Goal: Task Accomplishment & Management: Manage account settings

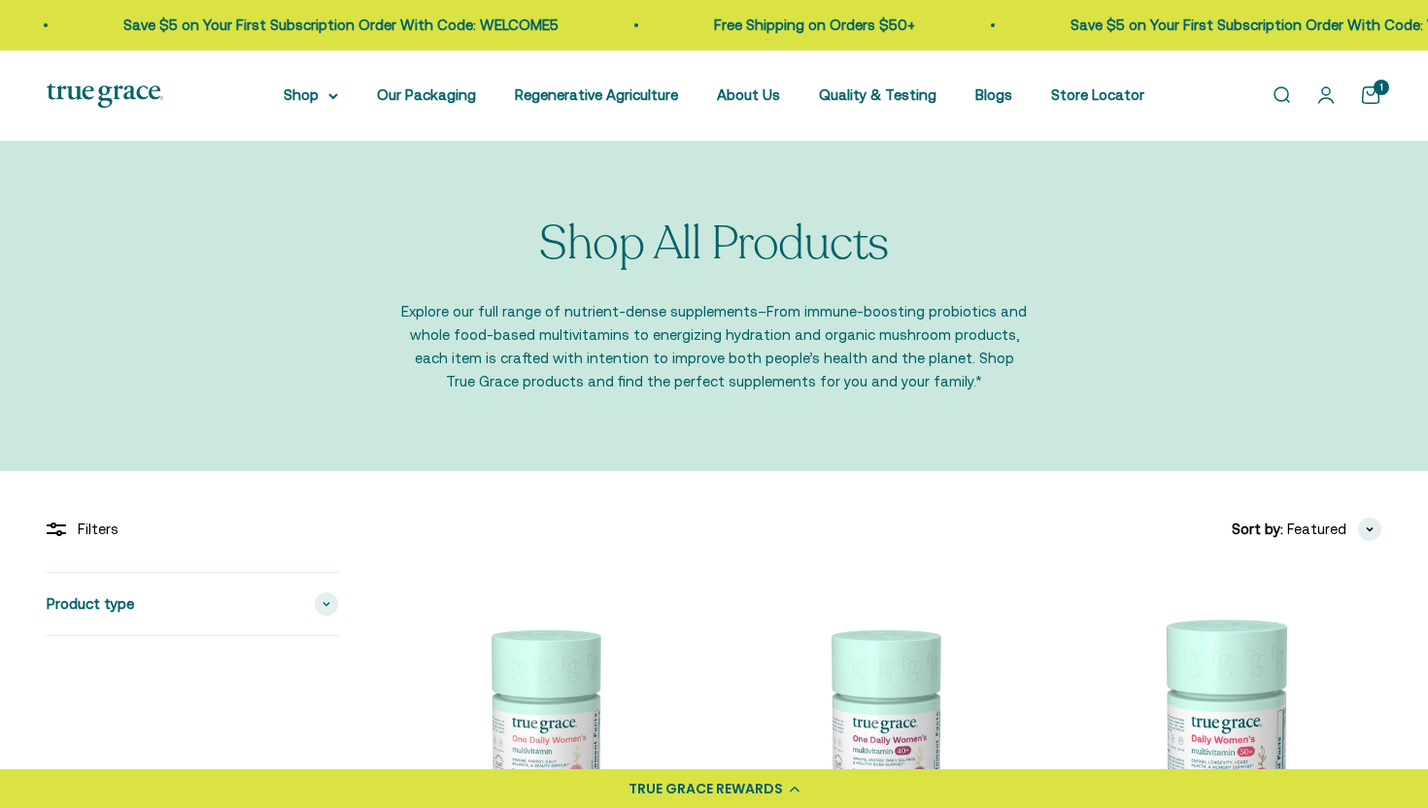
click at [1326, 91] on link "Open account page" at bounding box center [1325, 95] width 21 height 21
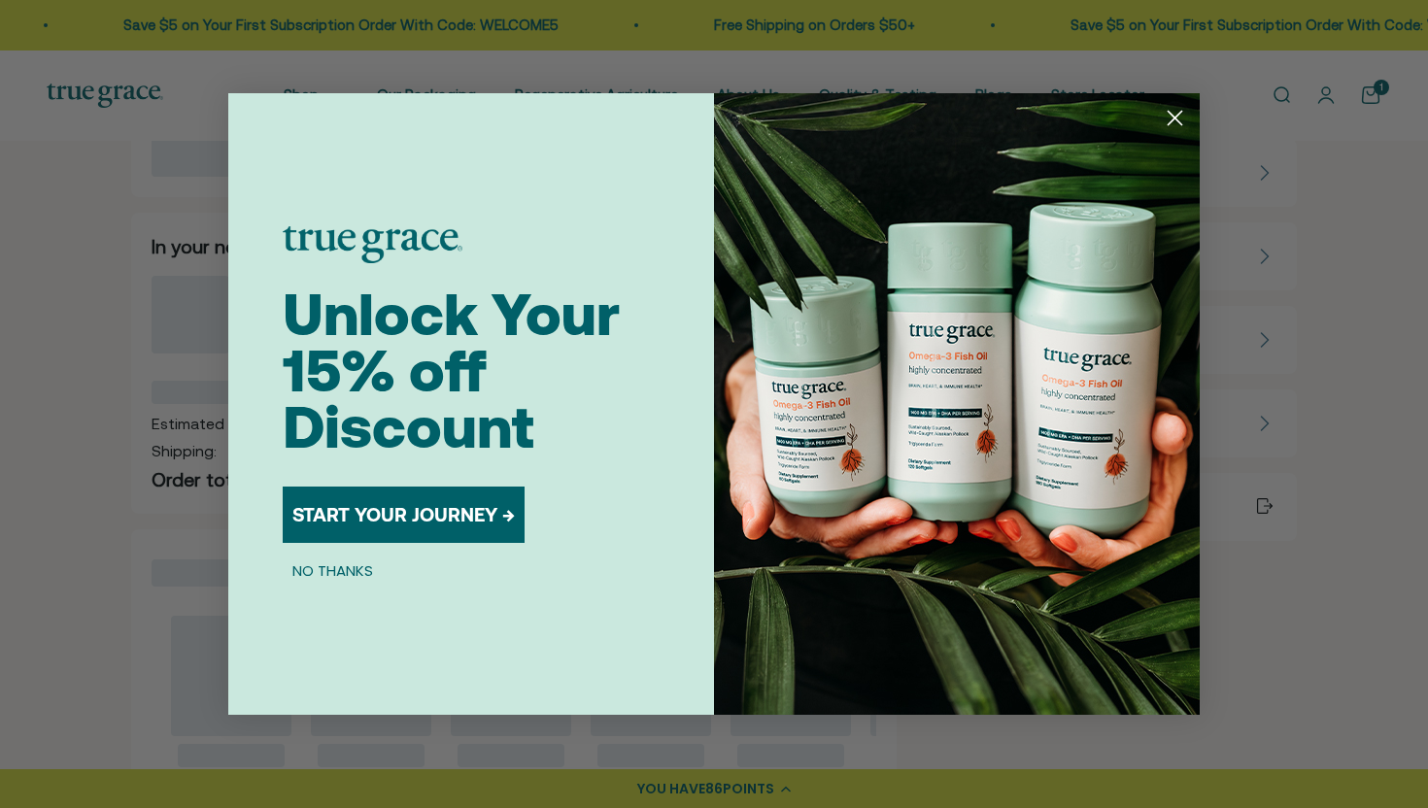
scroll to position [99, 0]
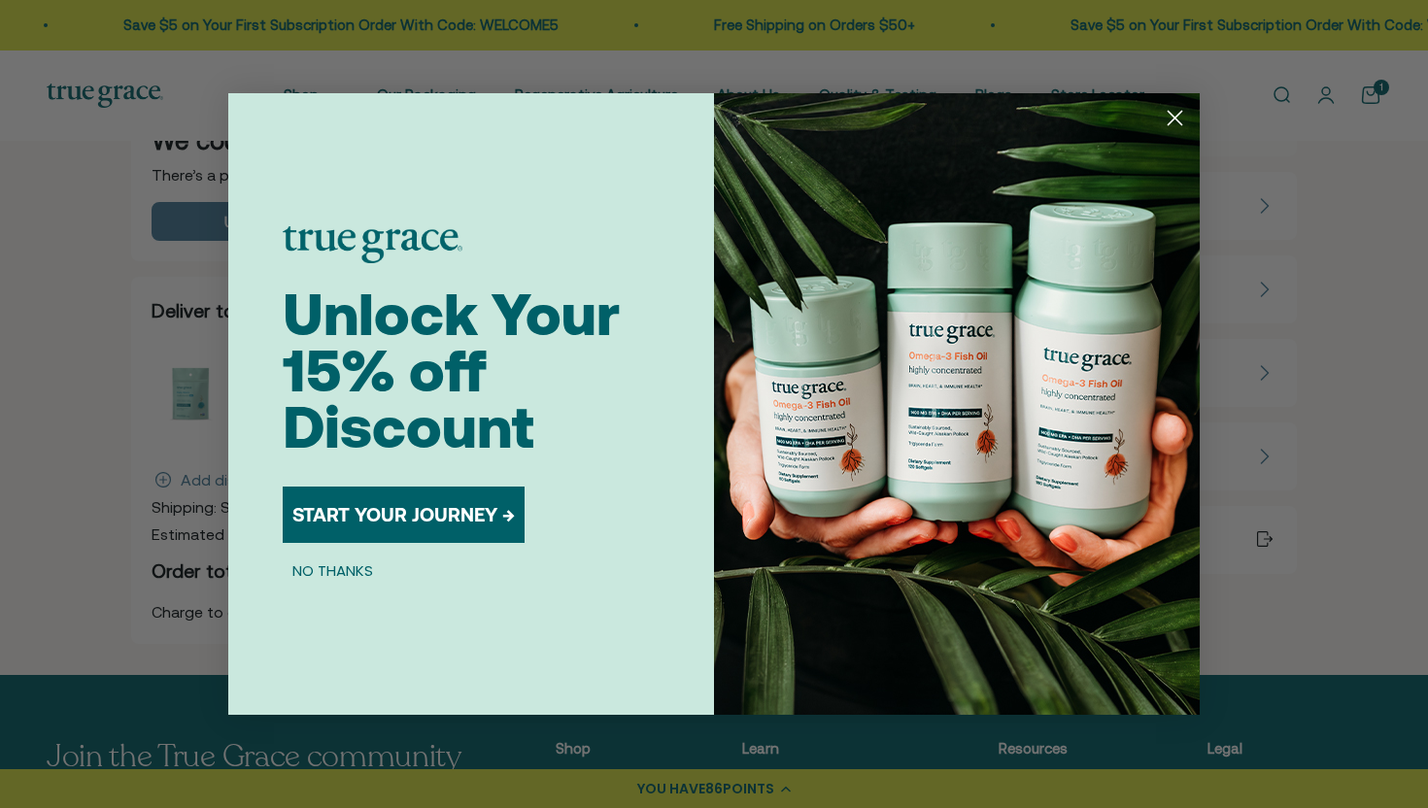
click at [1174, 118] on icon "Close dialog" at bounding box center [1175, 119] width 14 height 14
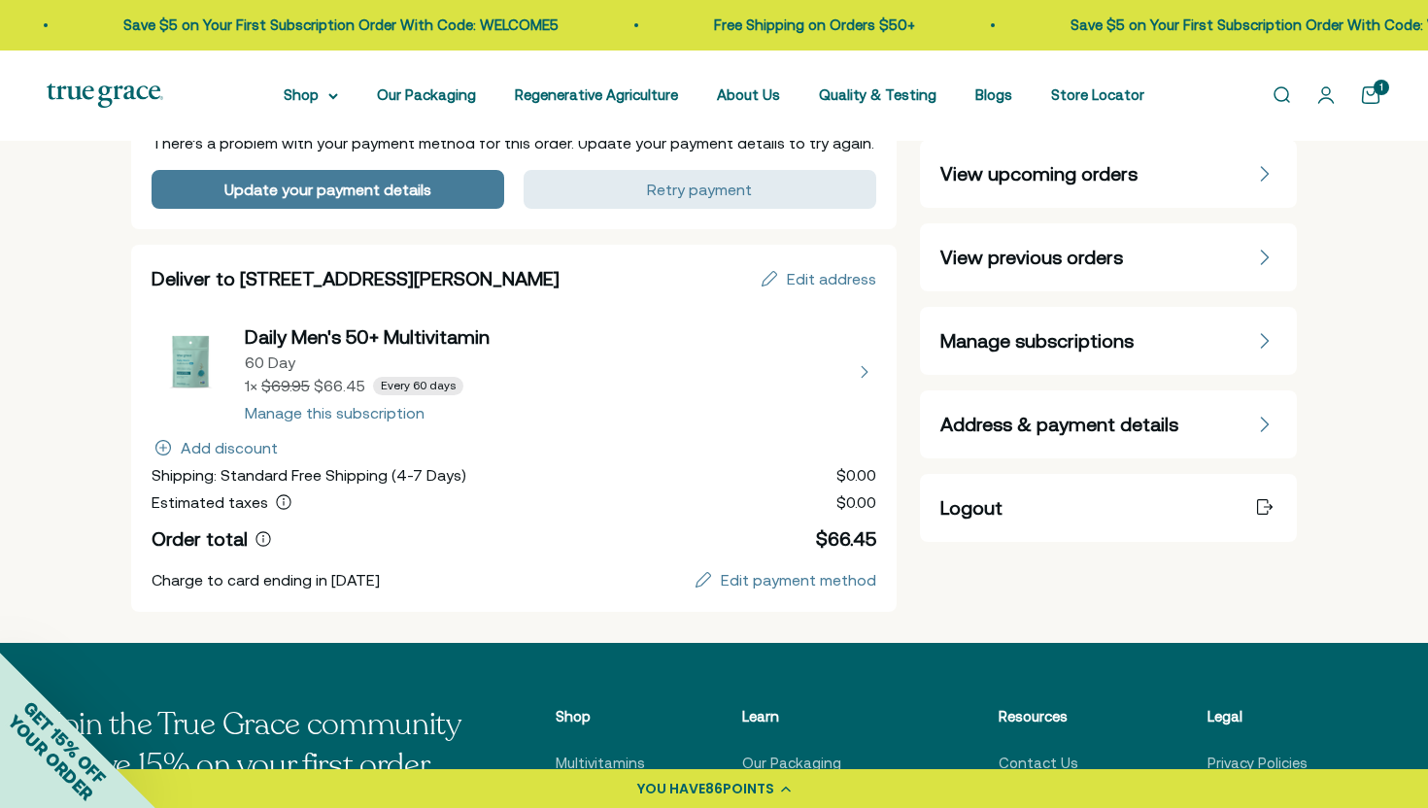
scroll to position [152, 0]
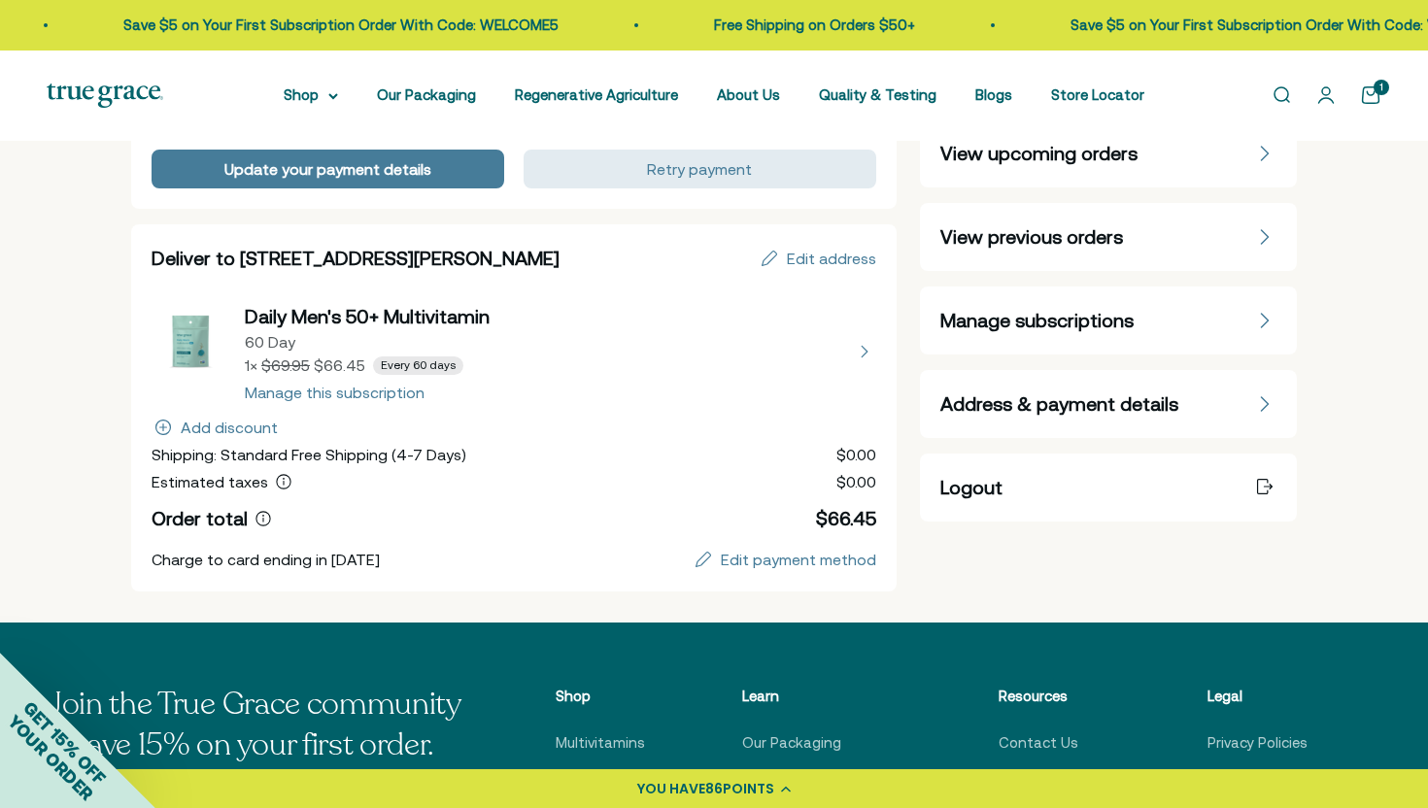
click at [969, 320] on span "Manage subscriptions" at bounding box center [1036, 320] width 193 height 27
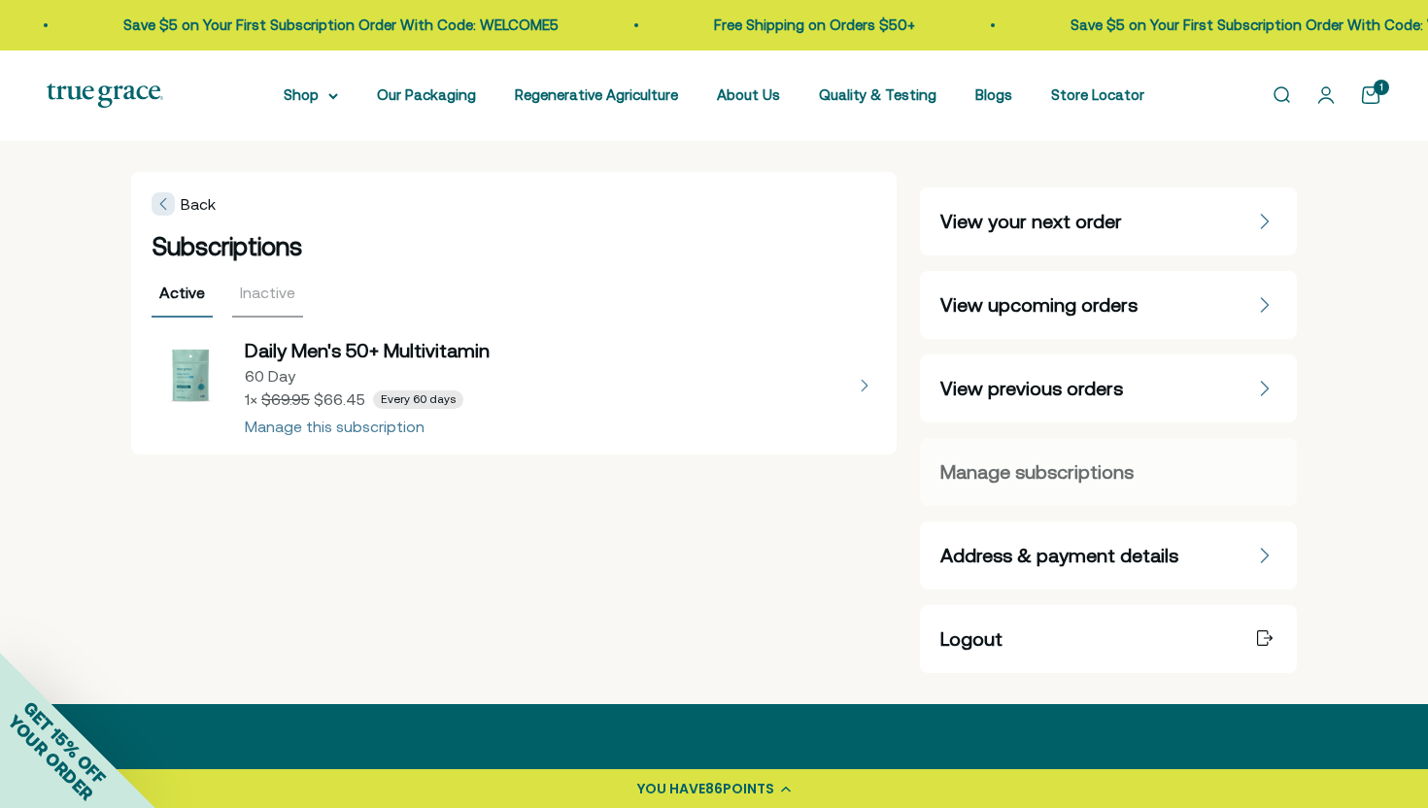
click at [398, 428] on button "view details about Daily Men's 50+ Multivitamin 60 Day 1 × $66.45 Every 60 days" at bounding box center [514, 385] width 725 height 97
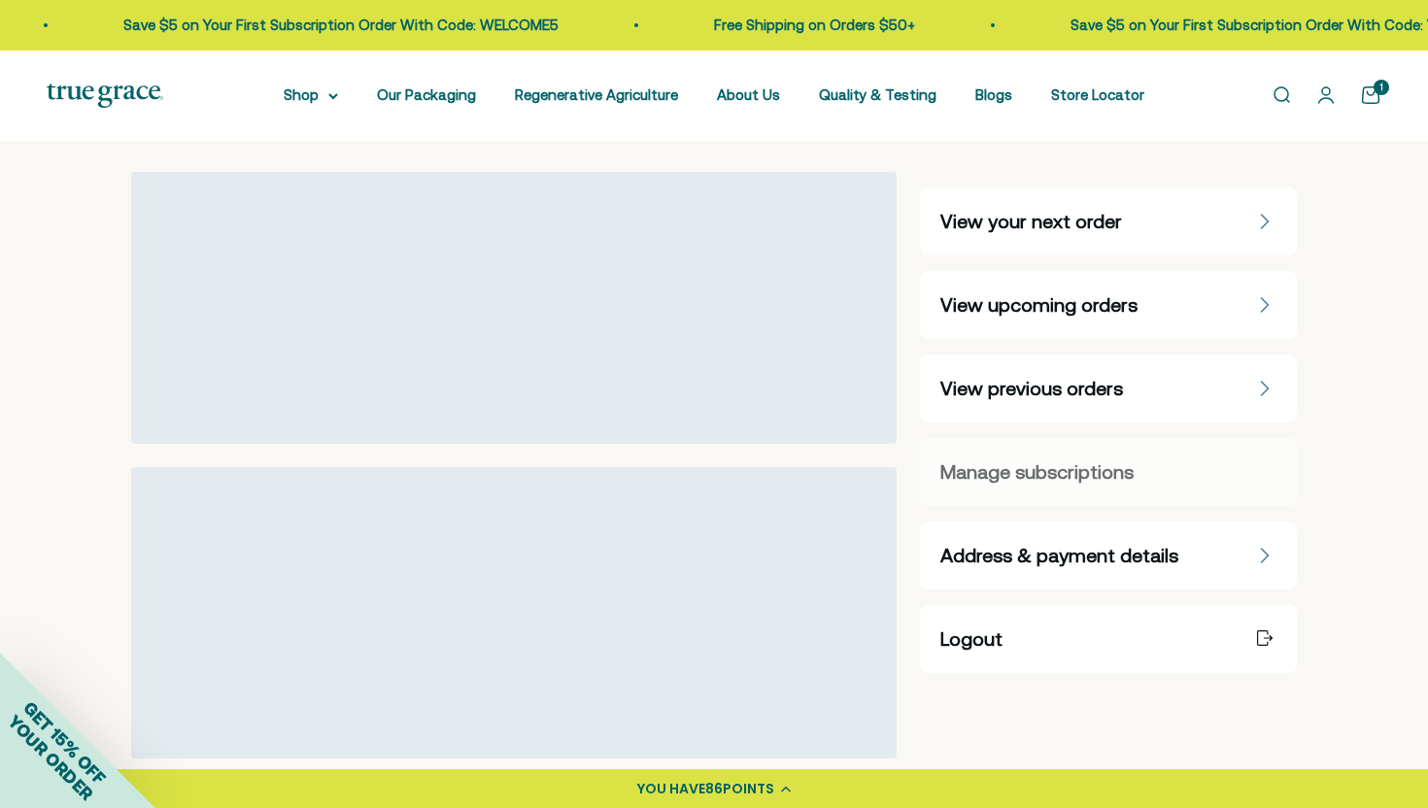
select select "60 Day"
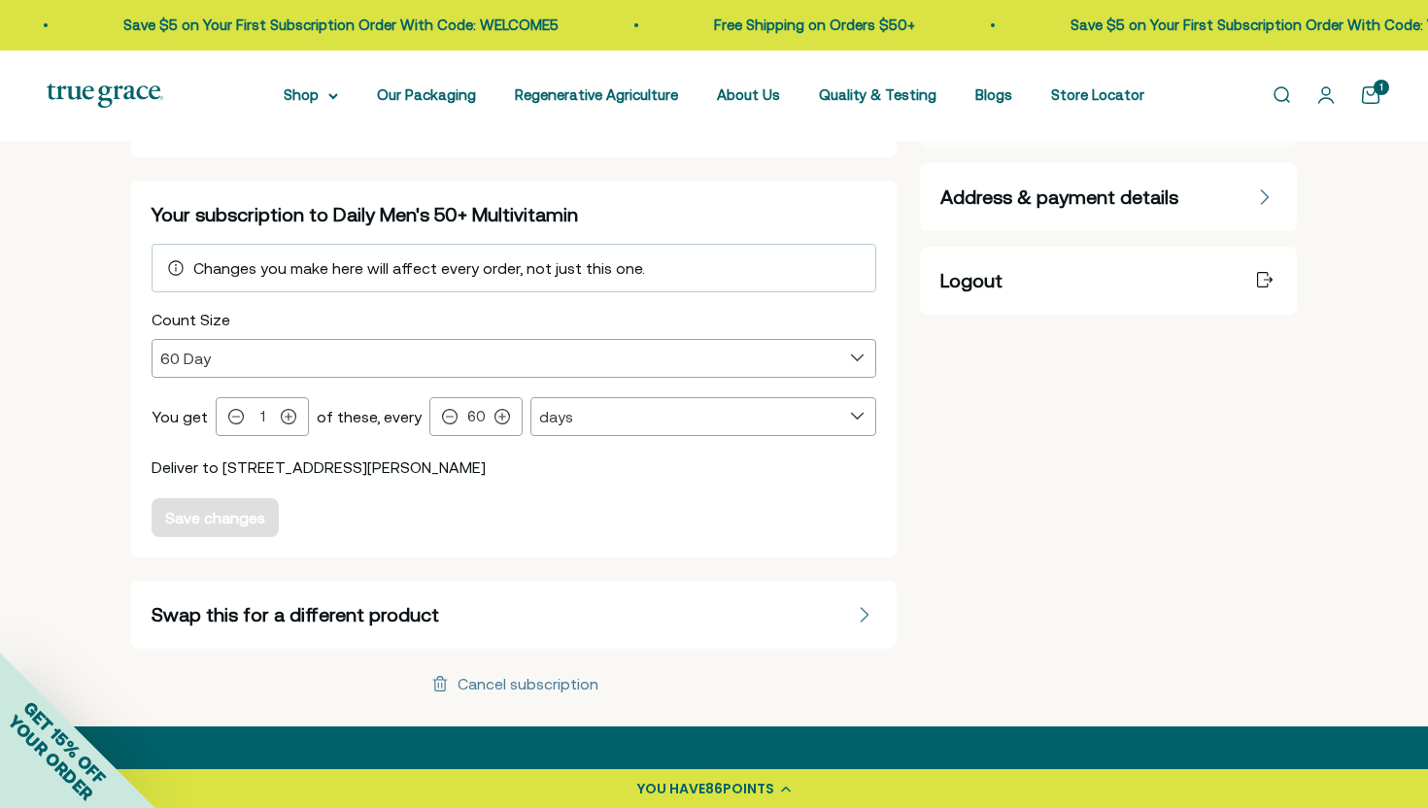
scroll to position [363, 0]
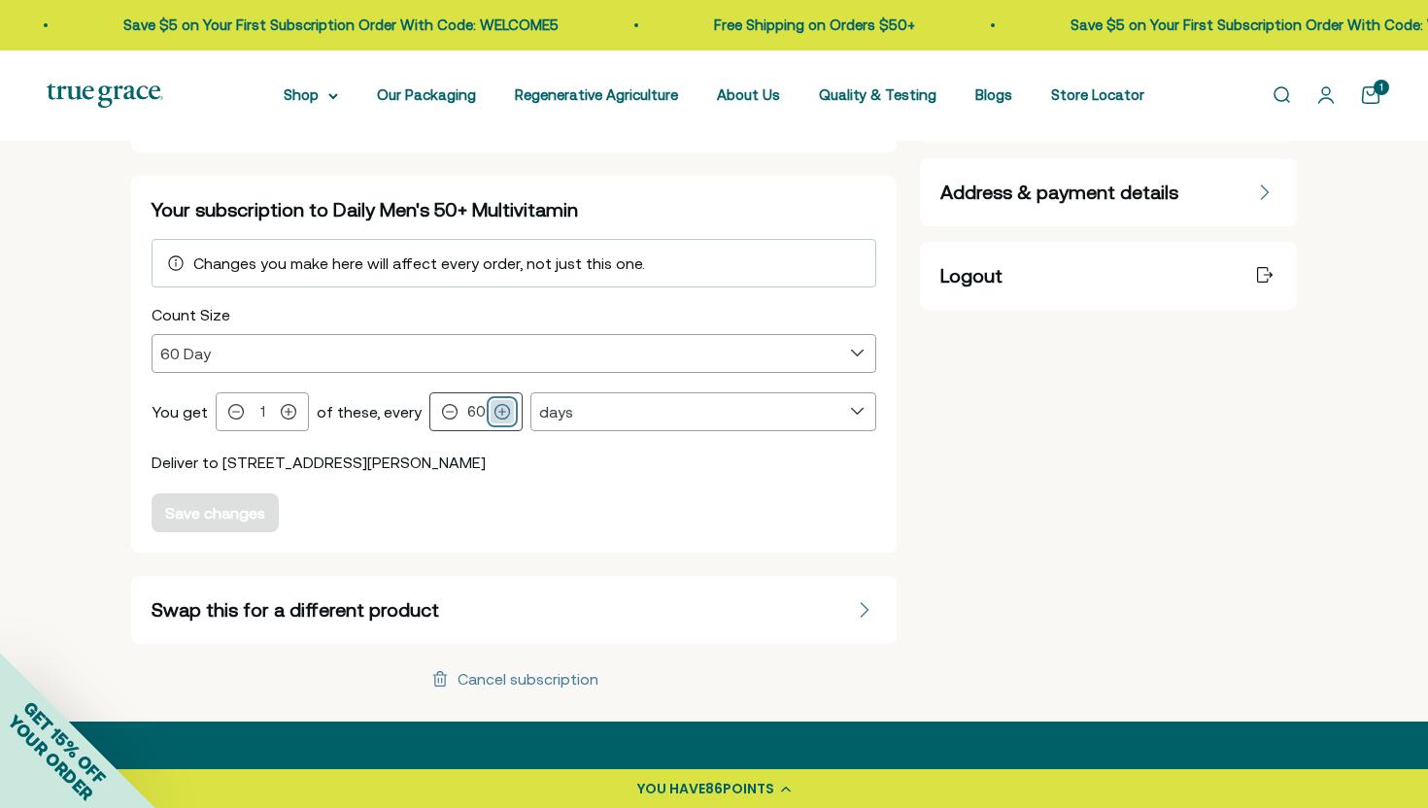
click at [497, 412] on icon at bounding box center [502, 412] width 16 height 16
click at [499, 414] on icon at bounding box center [502, 412] width 16 height 16
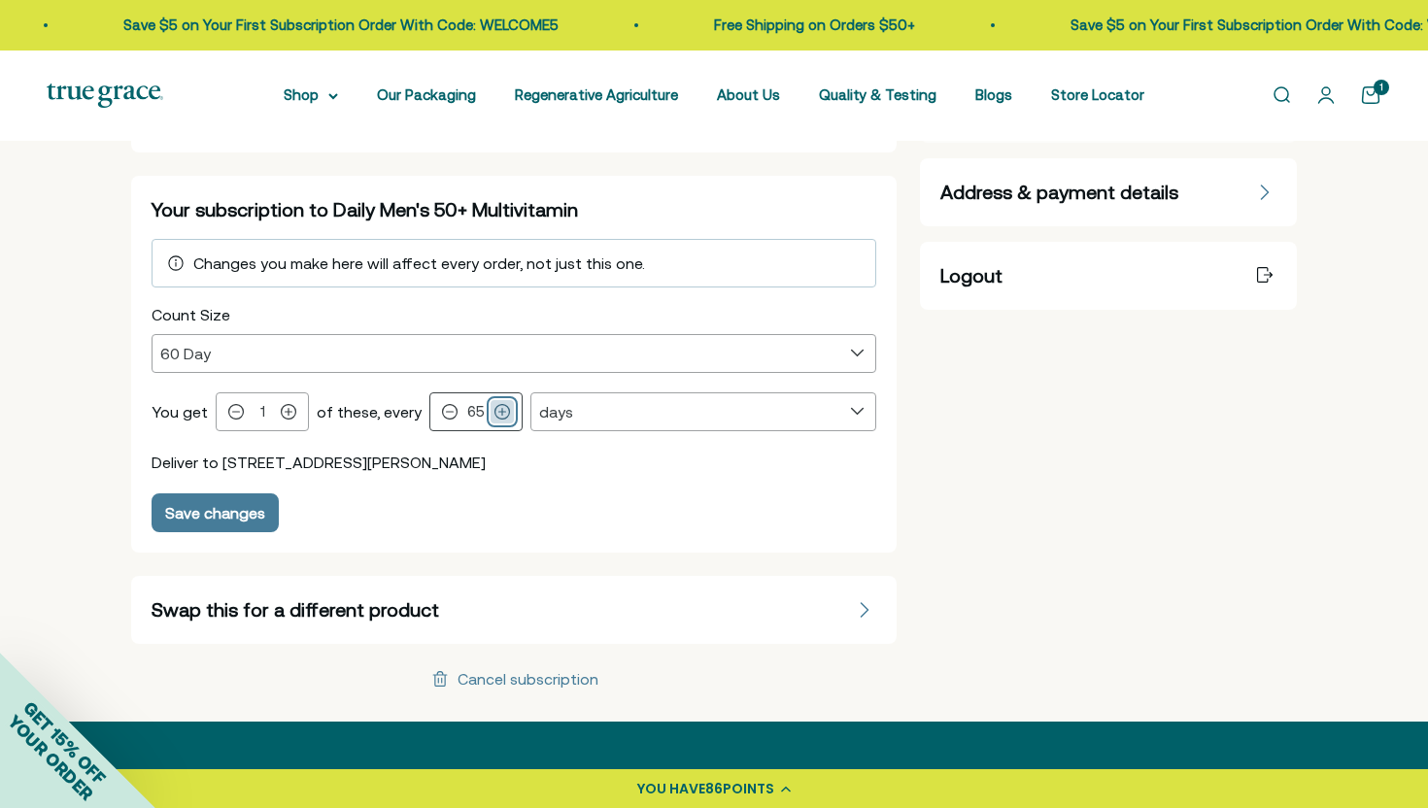
click at [499, 414] on icon at bounding box center [502, 412] width 16 height 16
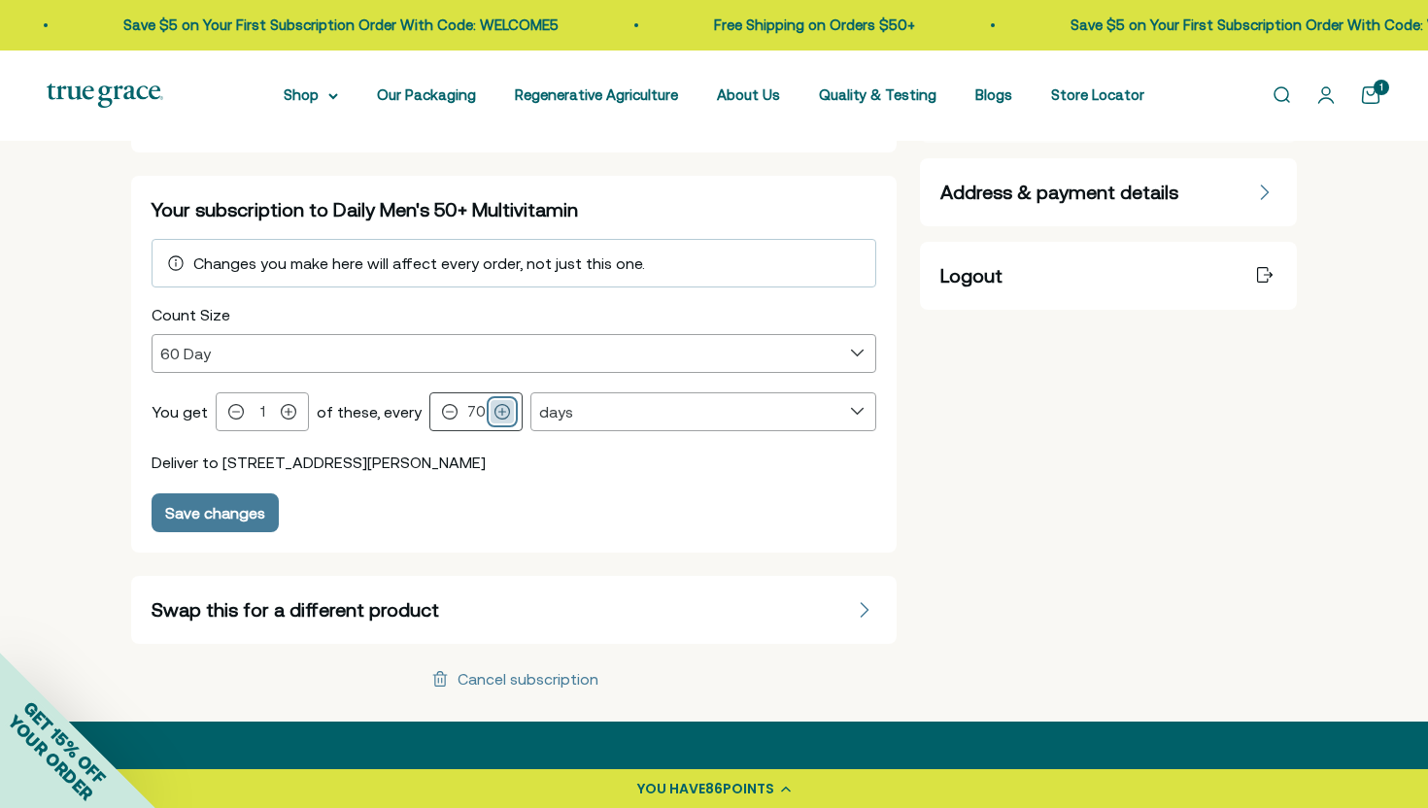
click at [499, 414] on icon at bounding box center [502, 412] width 16 height 16
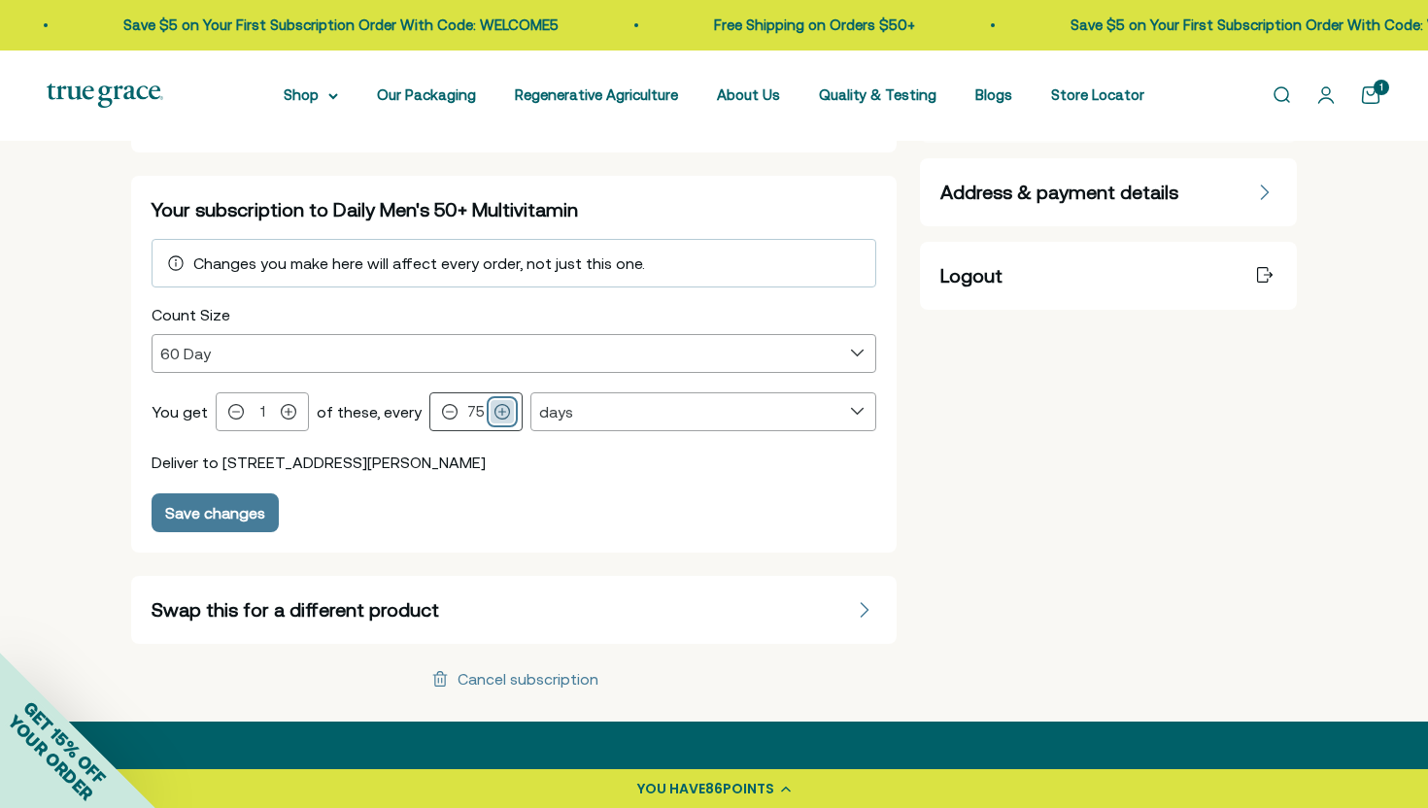
click at [499, 414] on icon at bounding box center [502, 412] width 16 height 16
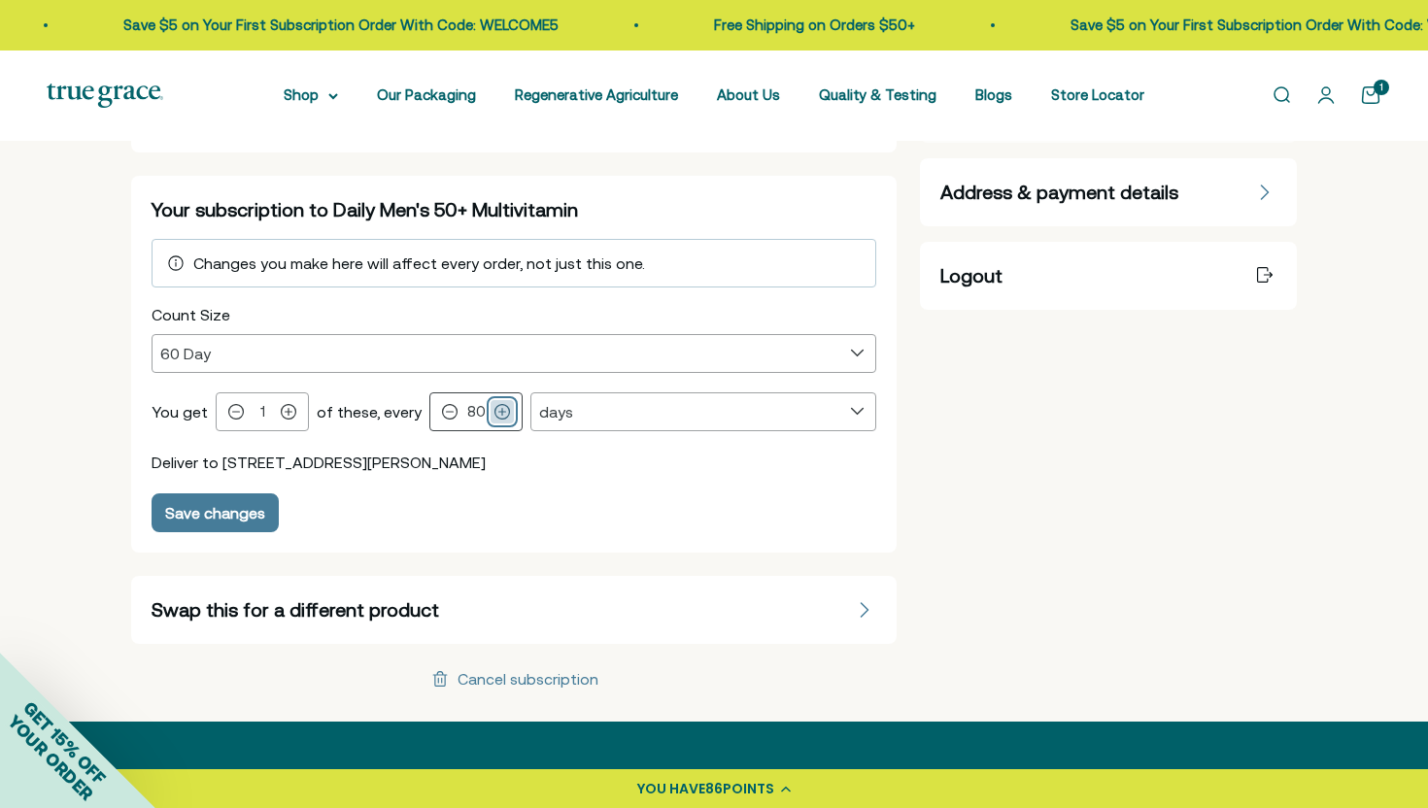
click at [499, 414] on icon at bounding box center [502, 412] width 16 height 16
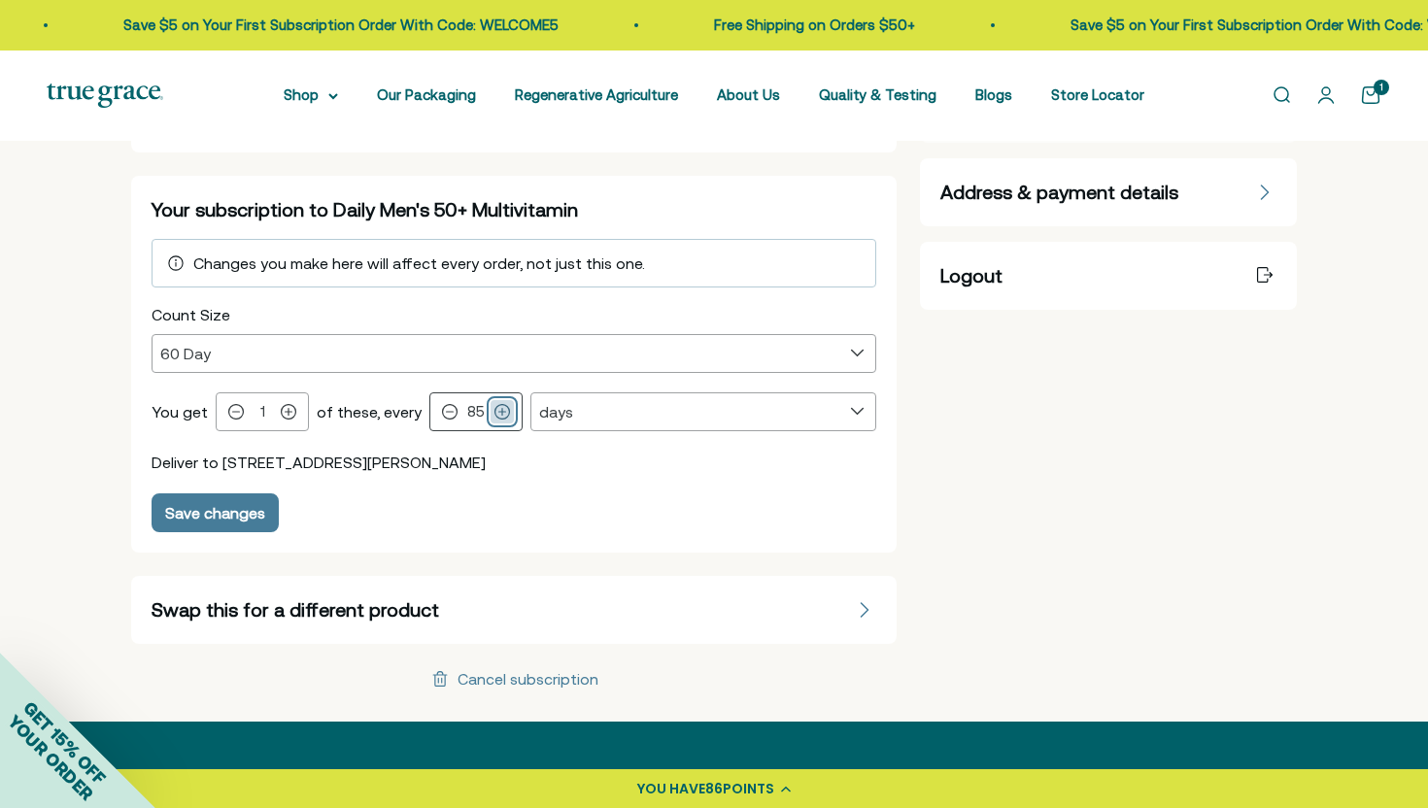
click at [499, 414] on icon at bounding box center [502, 412] width 16 height 16
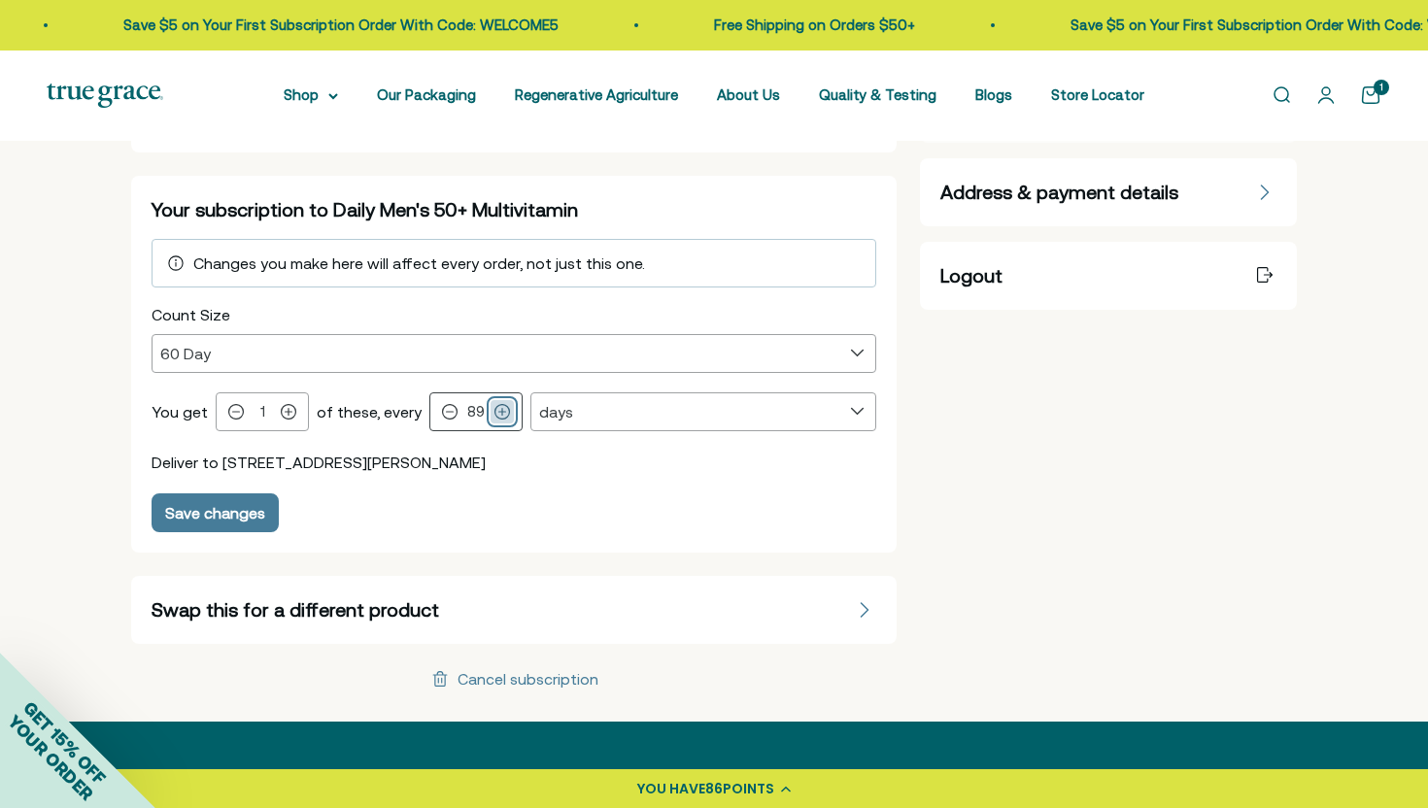
type input "90"
click at [235, 510] on div "Save changes" at bounding box center [215, 513] width 100 height 16
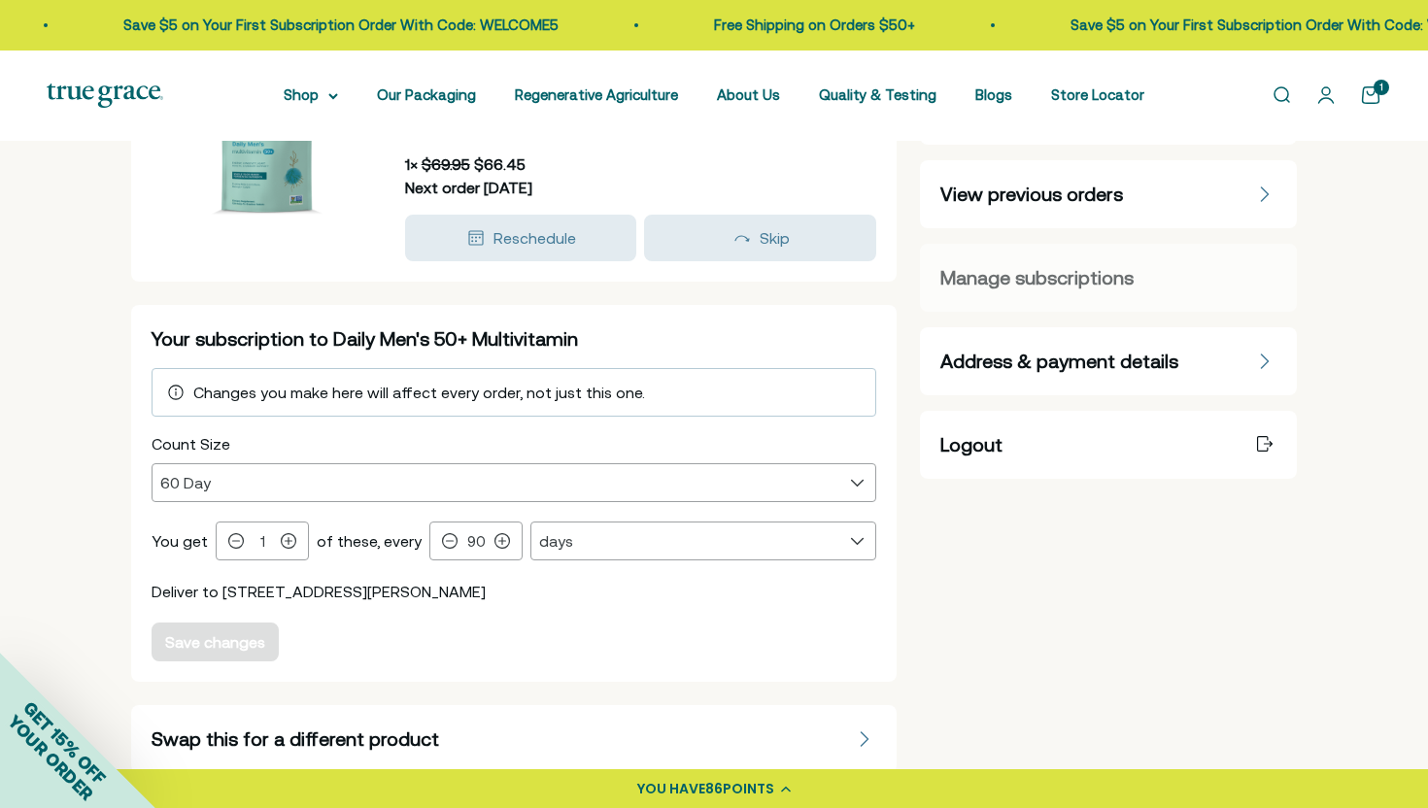
scroll to position [193, 0]
click at [691, 234] on div "Skip" at bounding box center [760, 238] width 205 height 23
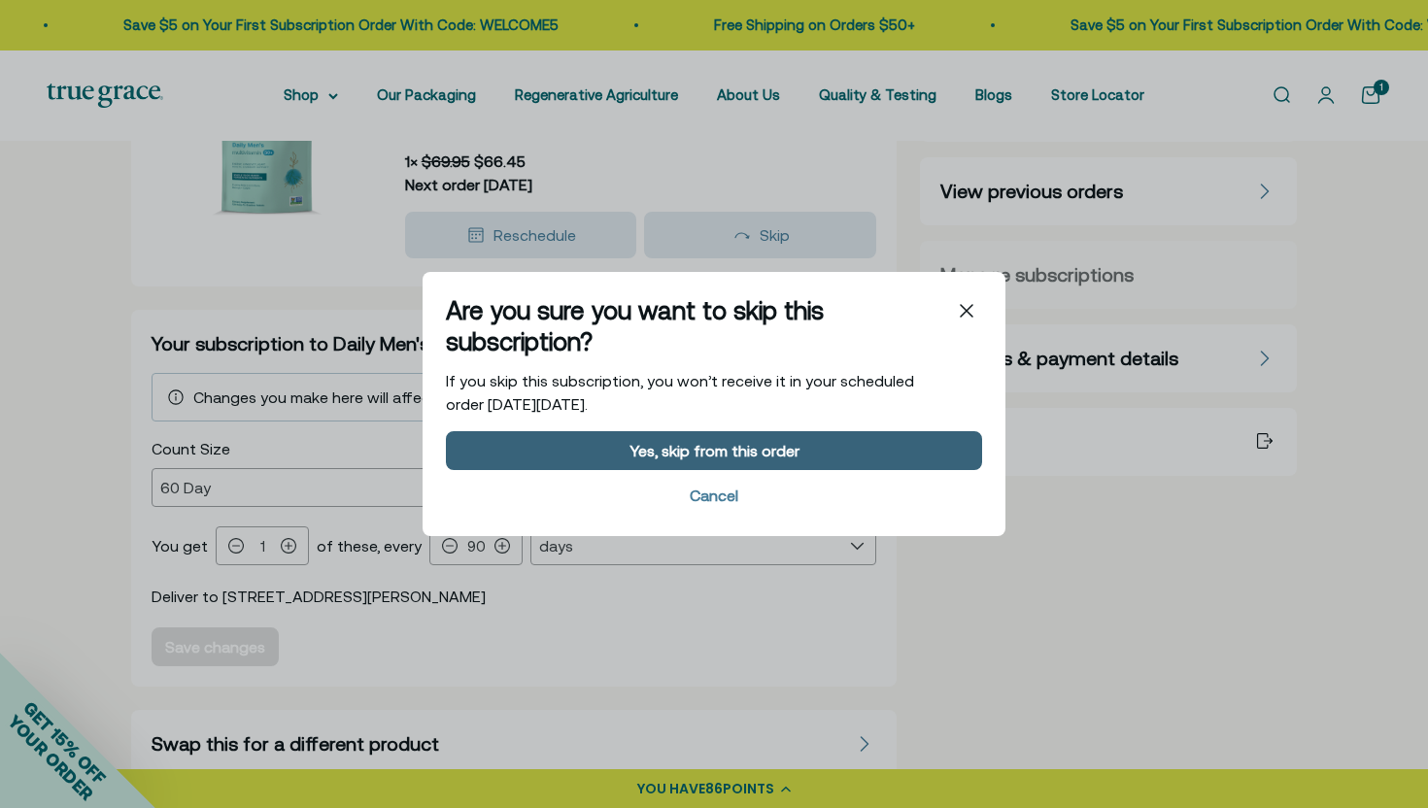
click at [675, 447] on div "Yes, skip from this order" at bounding box center [714, 451] width 170 height 16
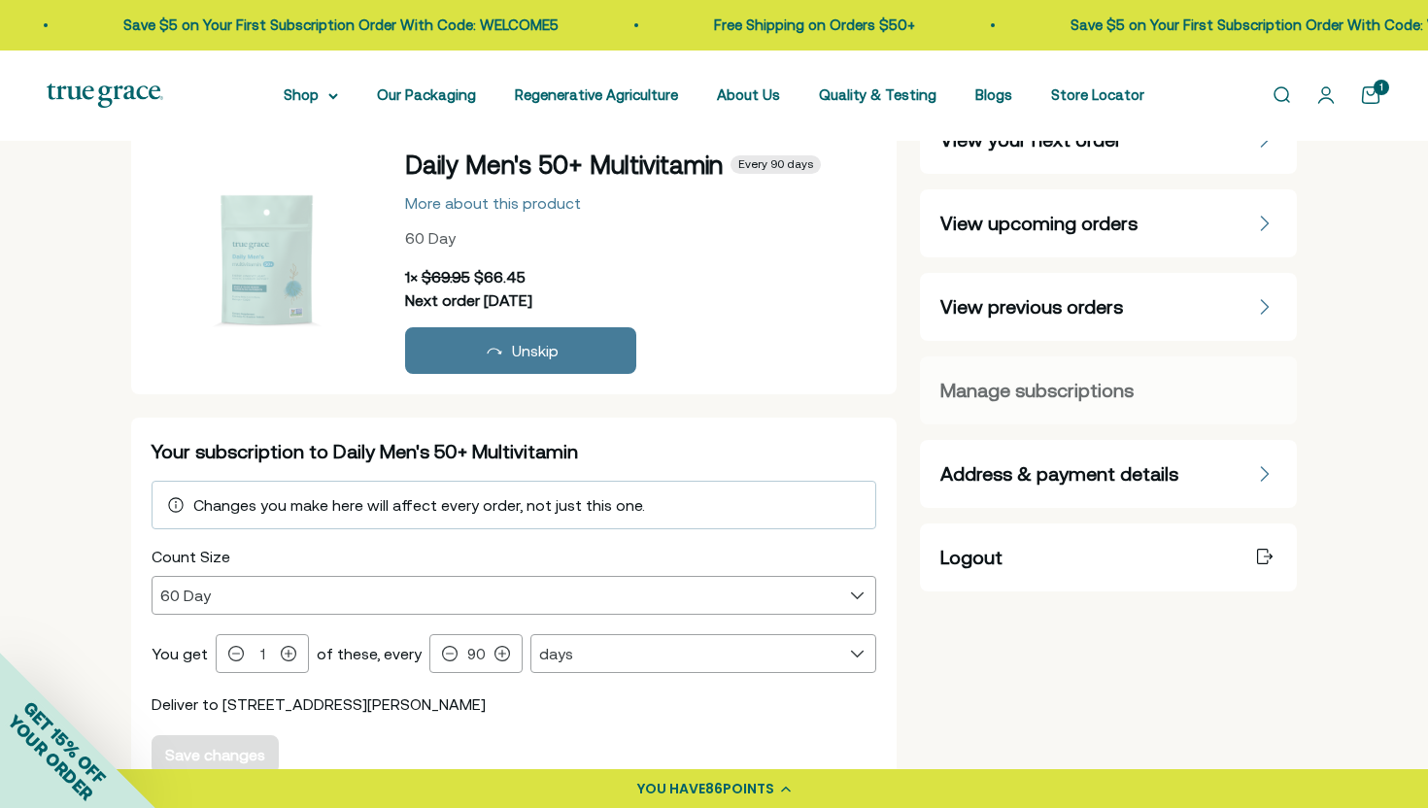
scroll to position [77, 0]
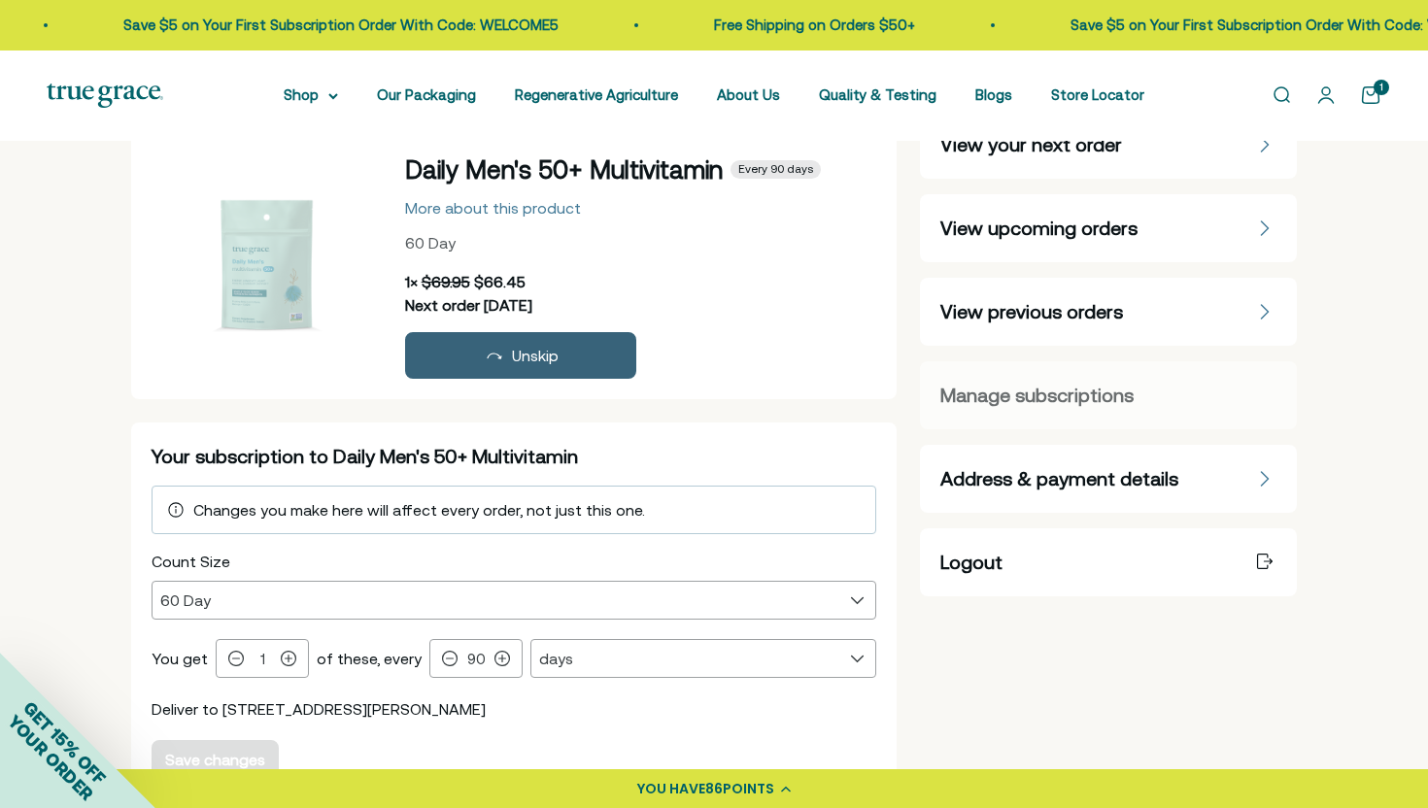
click at [562, 358] on div "Unskip" at bounding box center [521, 355] width 205 height 23
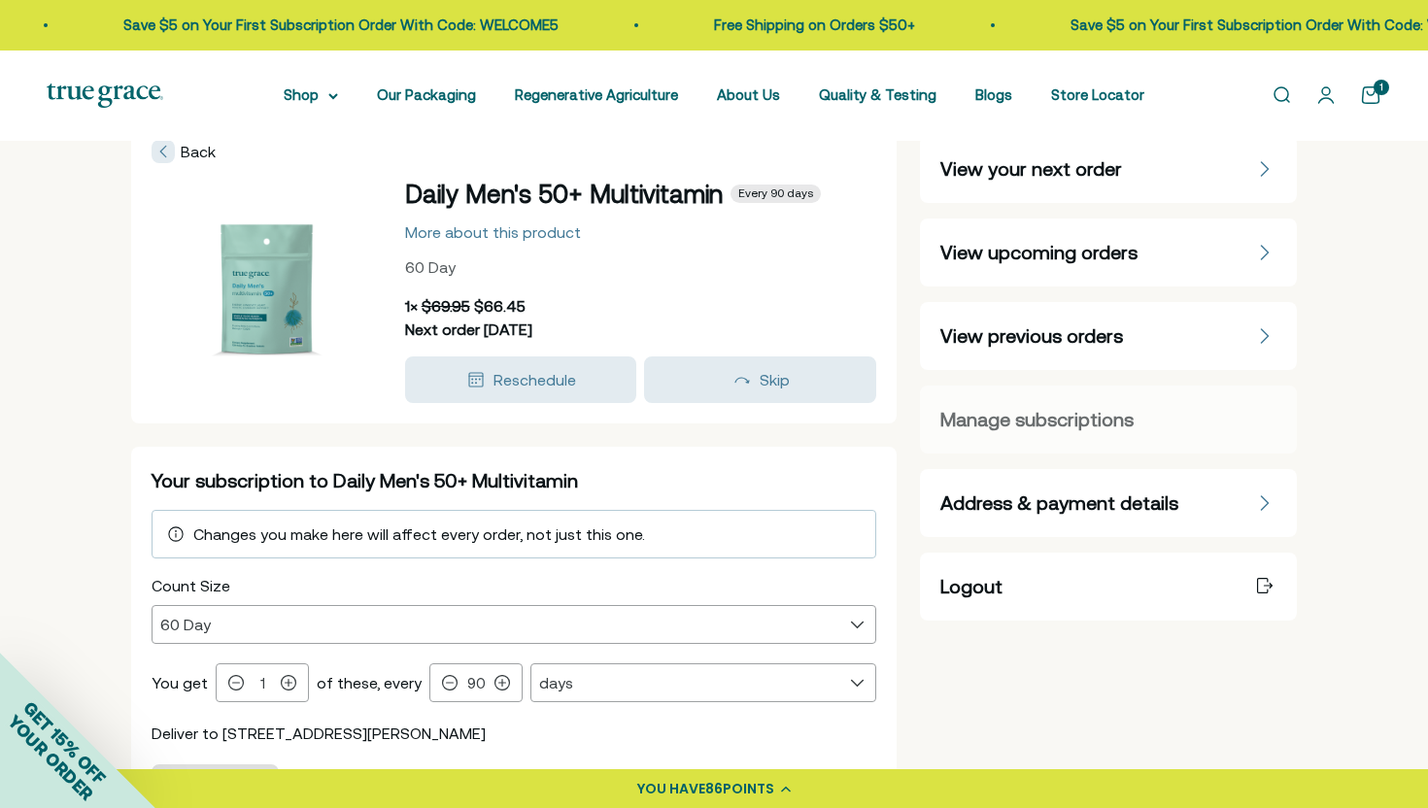
scroll to position [0, 0]
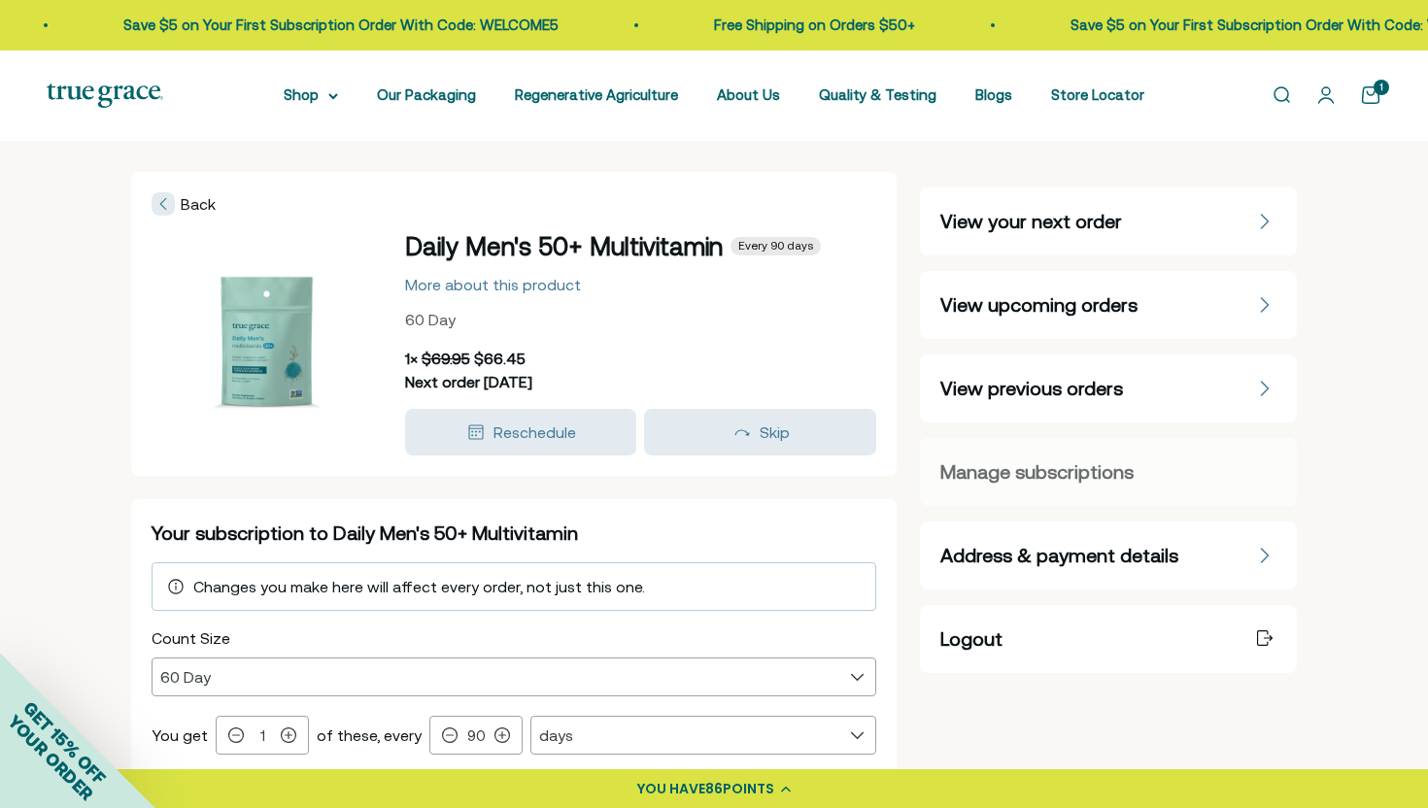
click at [1051, 303] on span "View upcoming orders" at bounding box center [1038, 304] width 197 height 27
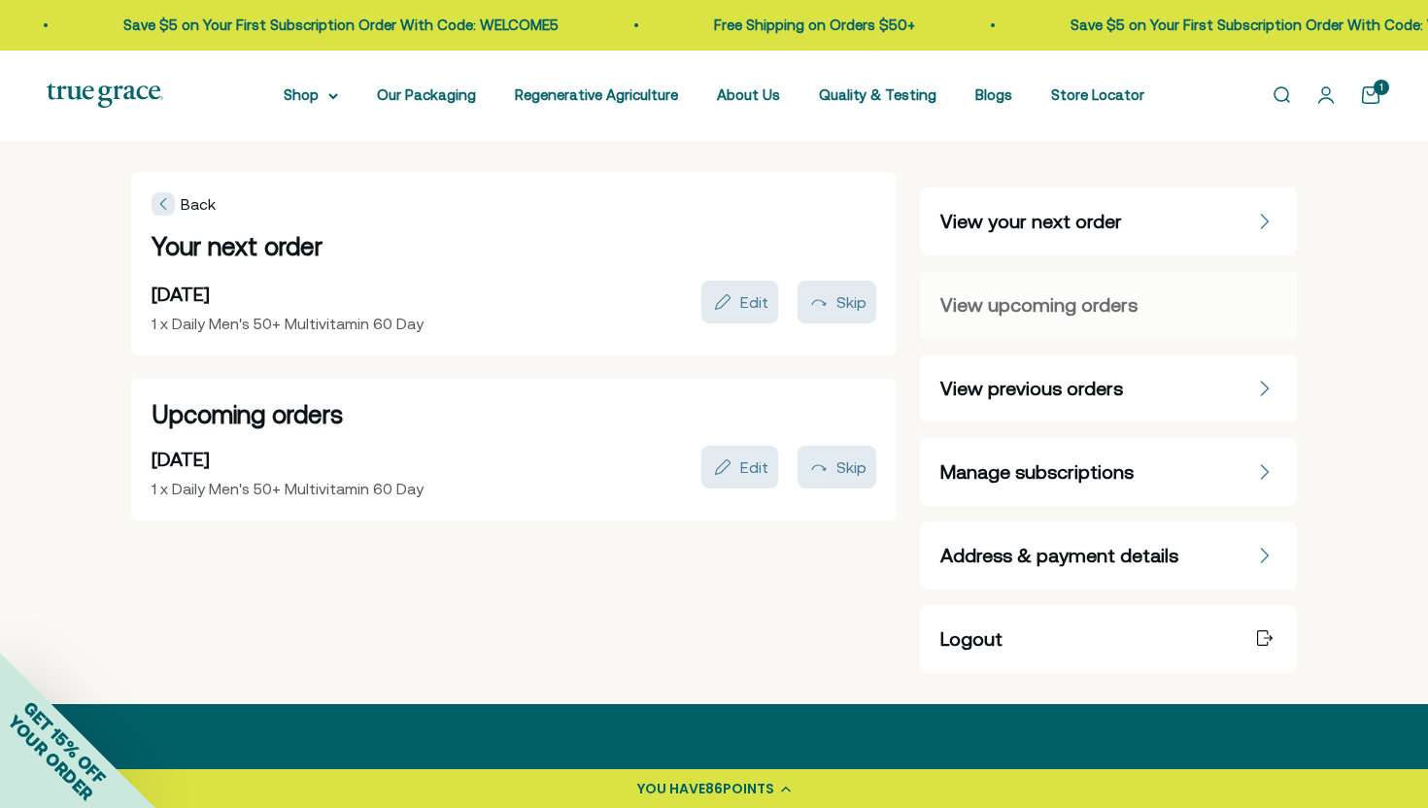
click at [1018, 220] on span "View your next order" at bounding box center [1031, 221] width 182 height 27
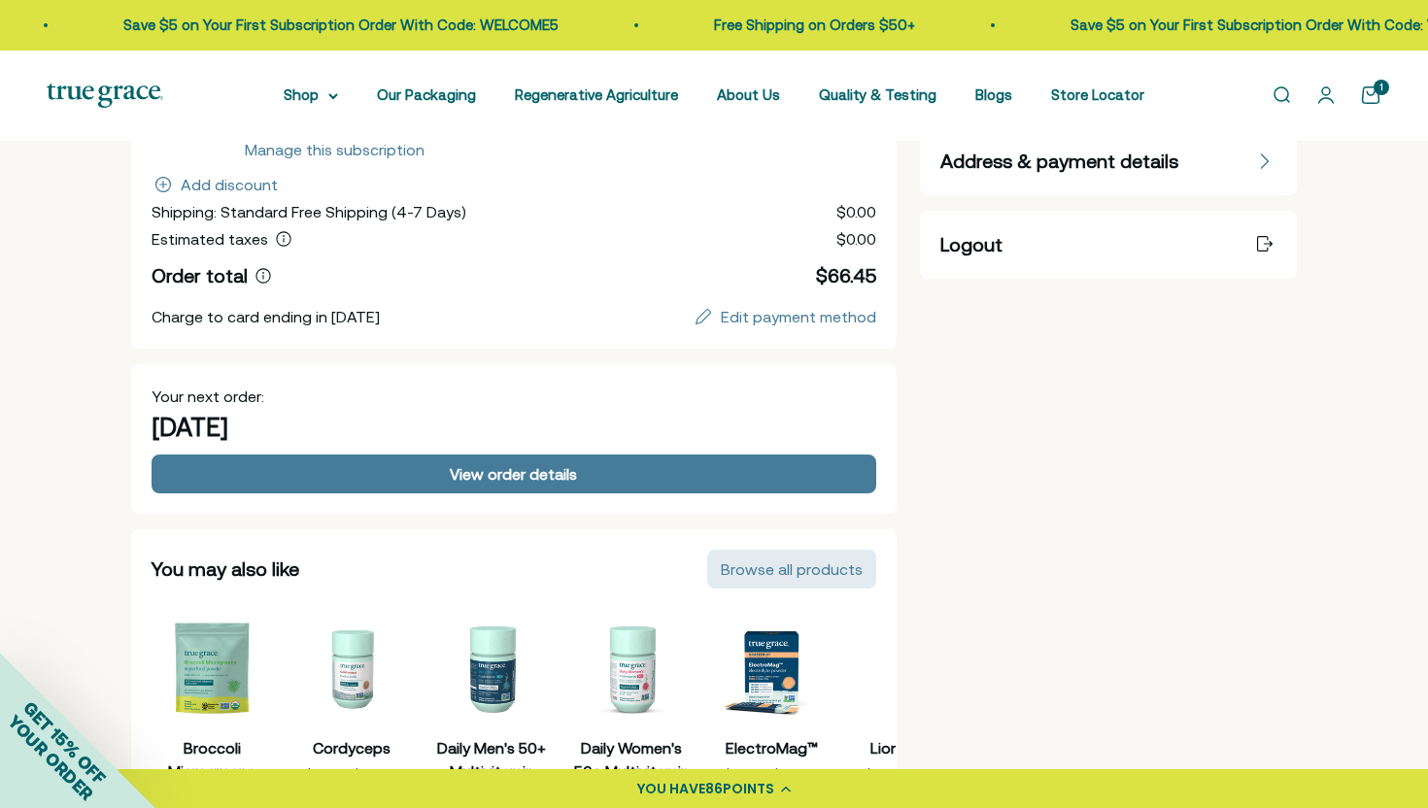
scroll to position [423, 0]
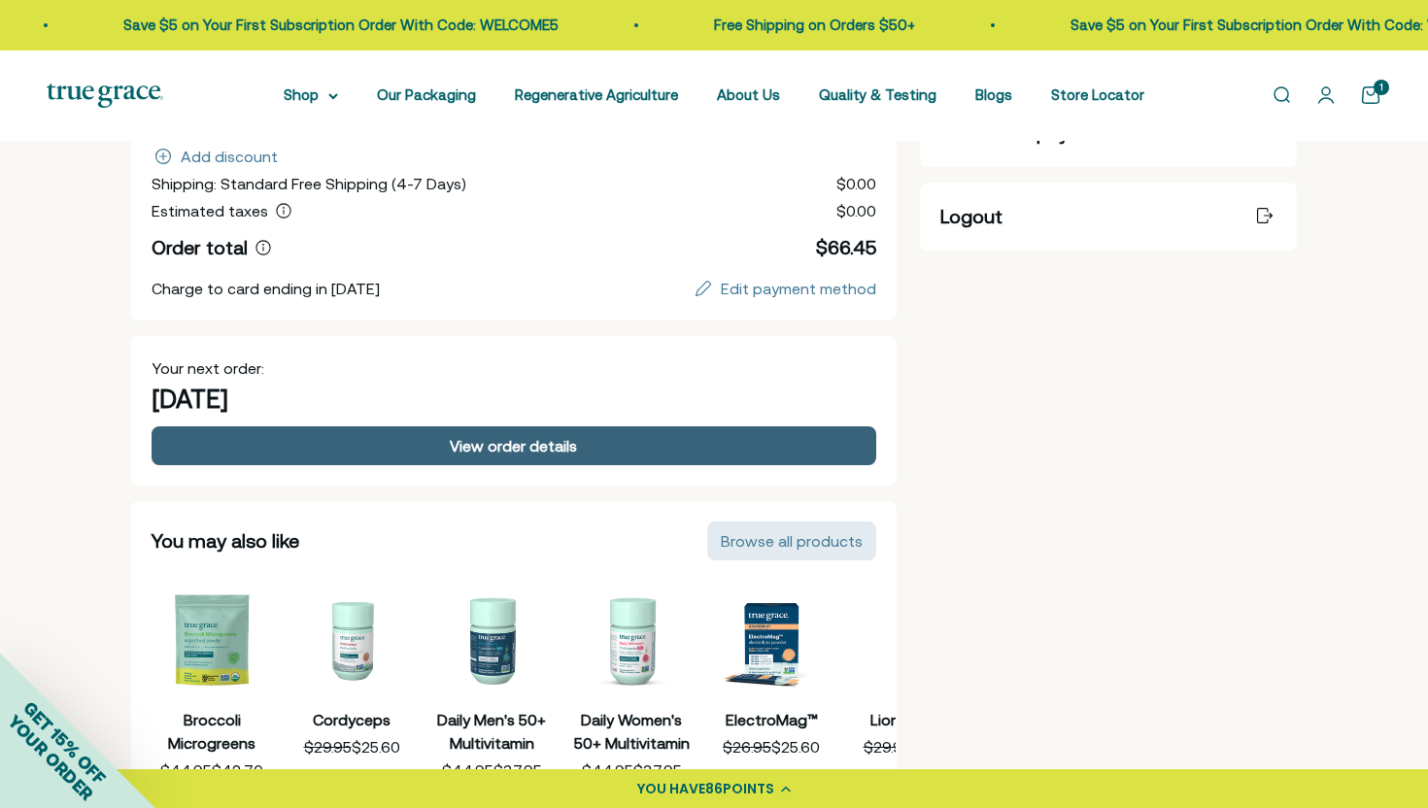
click at [499, 457] on button "View order details" at bounding box center [514, 445] width 725 height 39
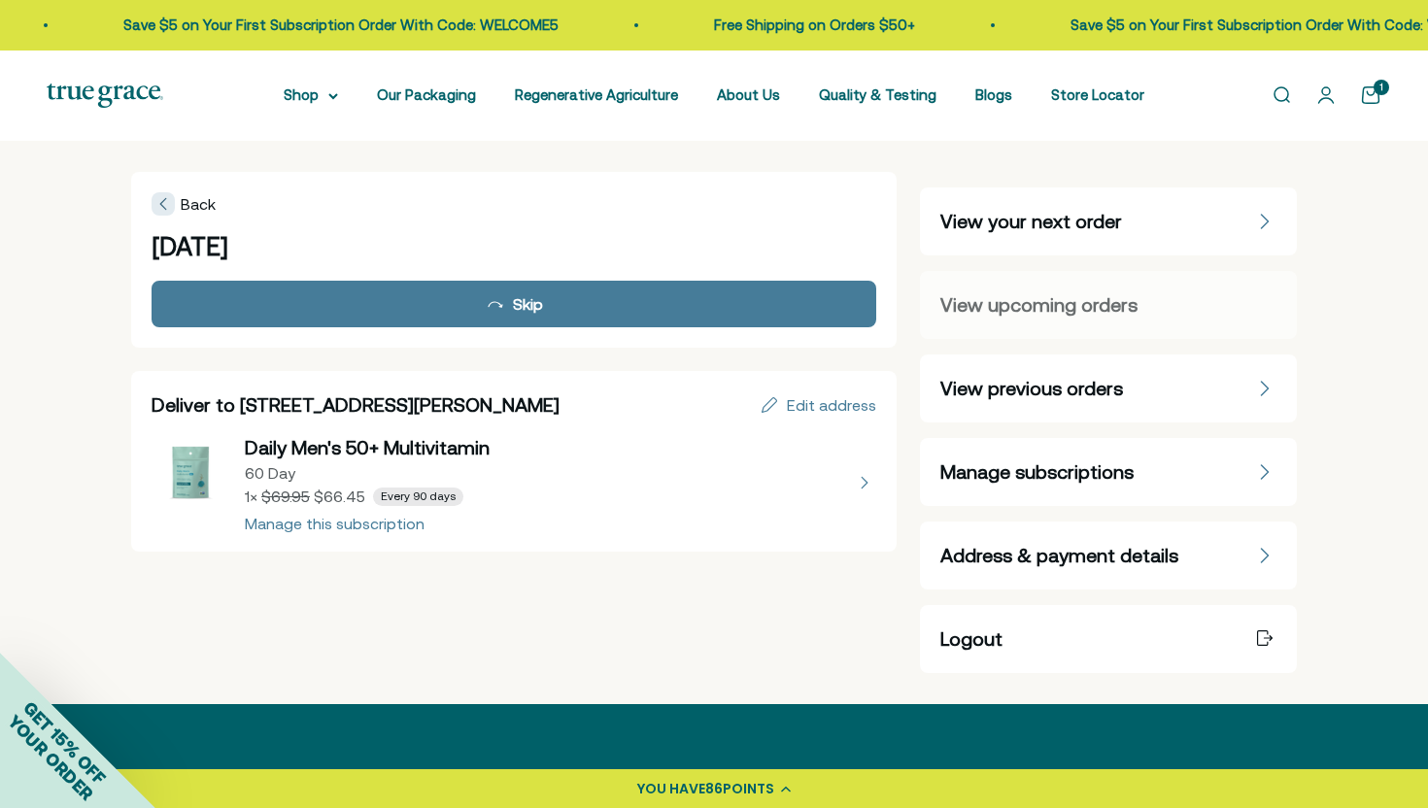
click at [182, 202] on span "Back" at bounding box center [198, 203] width 35 height 17
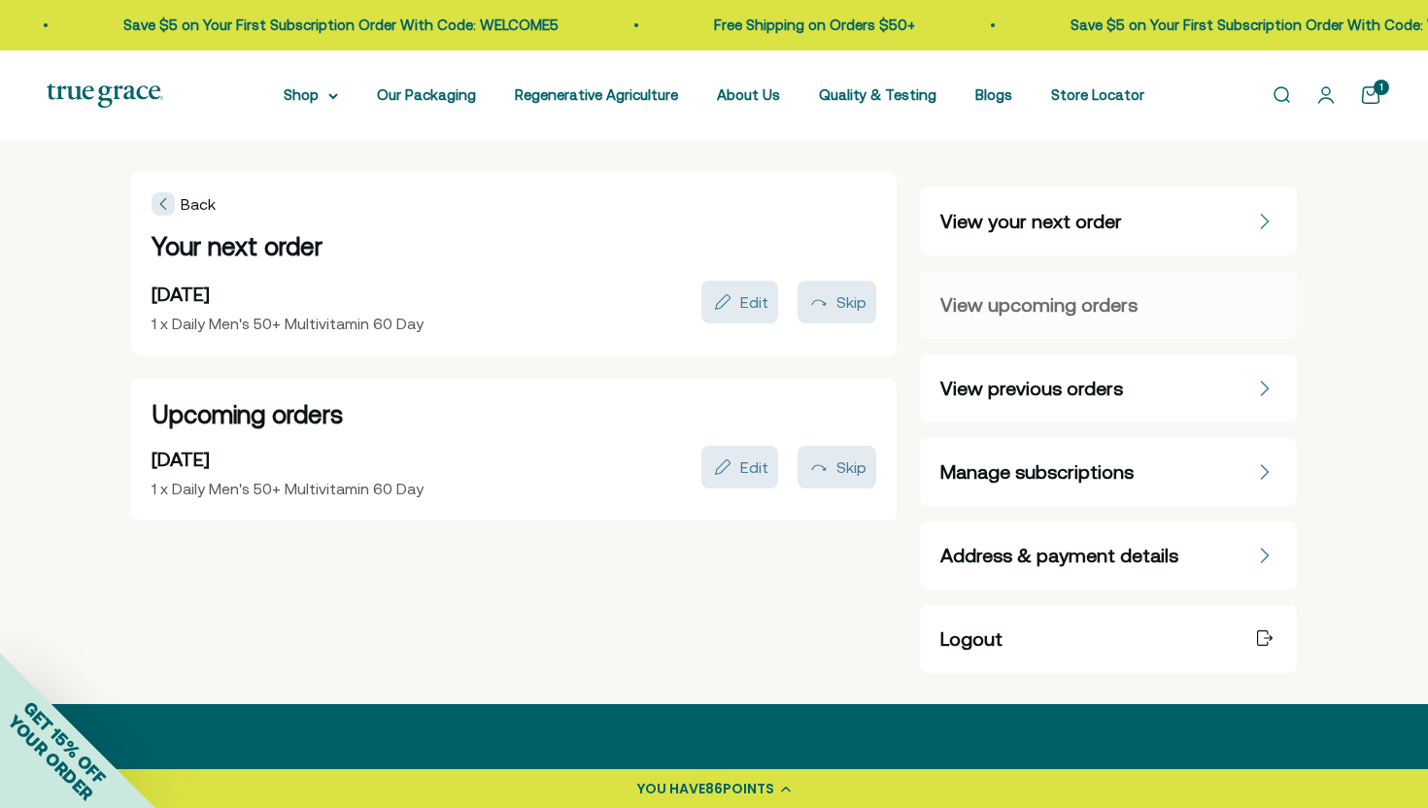
click at [197, 205] on span "Back" at bounding box center [198, 203] width 35 height 17
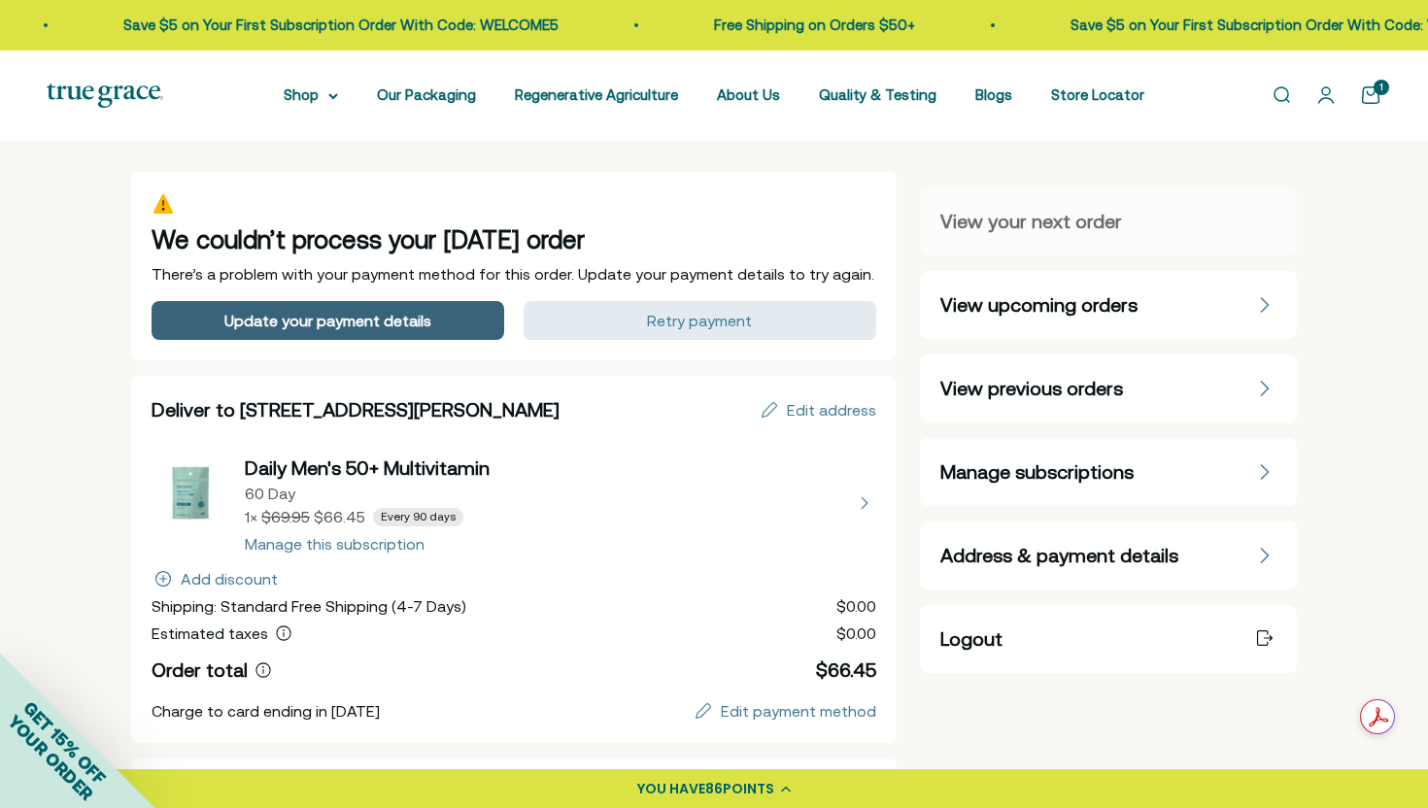
click at [456, 322] on div "Update your payment details" at bounding box center [327, 321] width 325 height 16
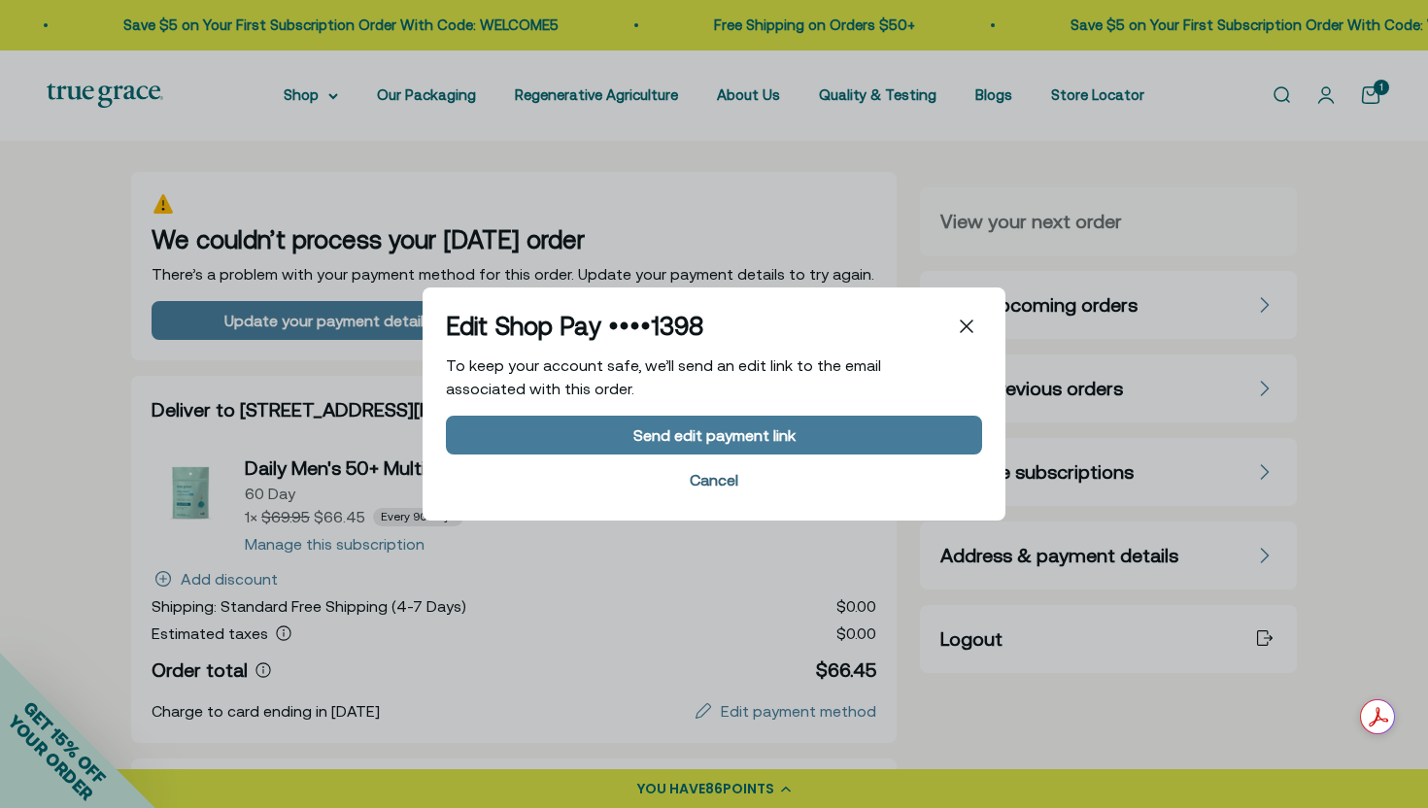
click at [719, 479] on div "Cancel" at bounding box center [714, 480] width 49 height 16
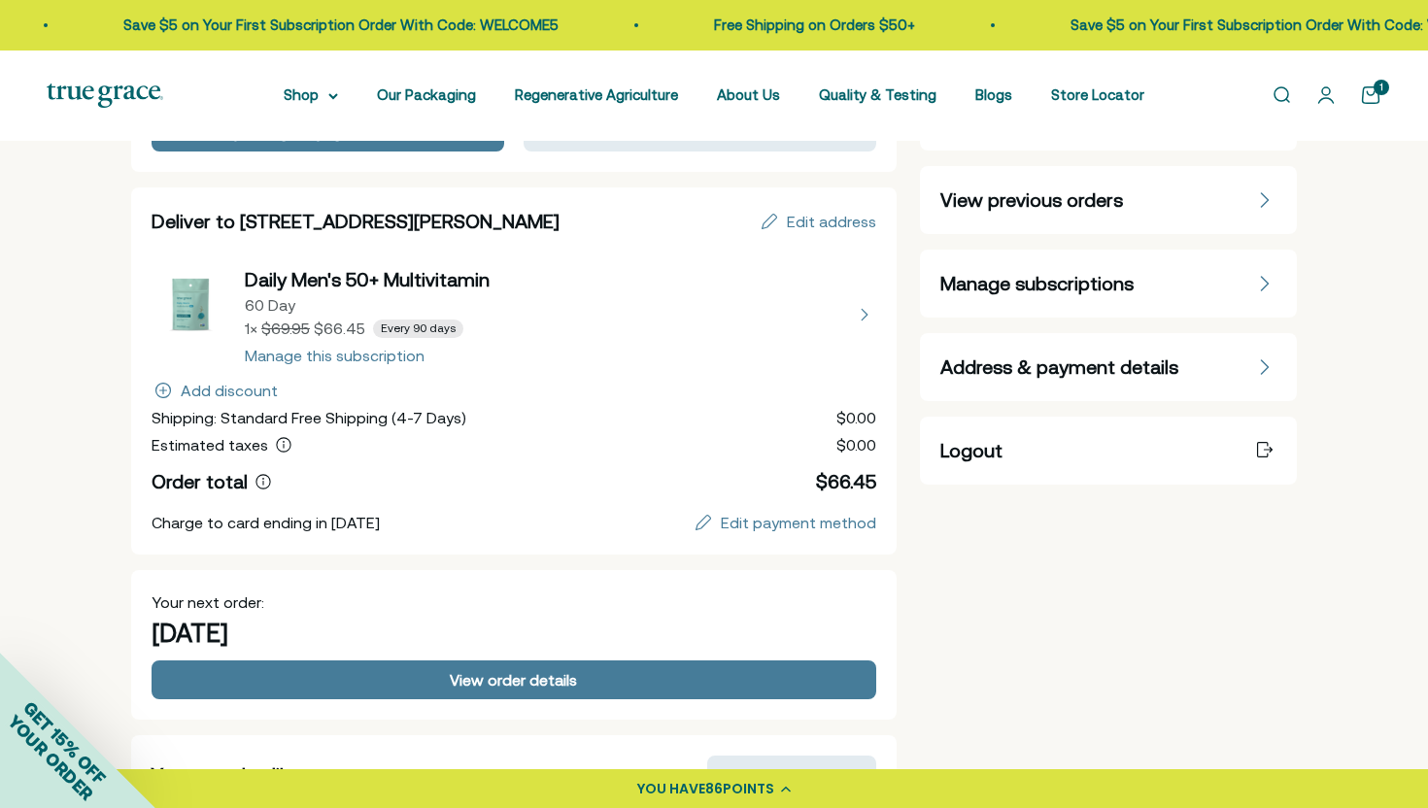
scroll to position [208, 0]
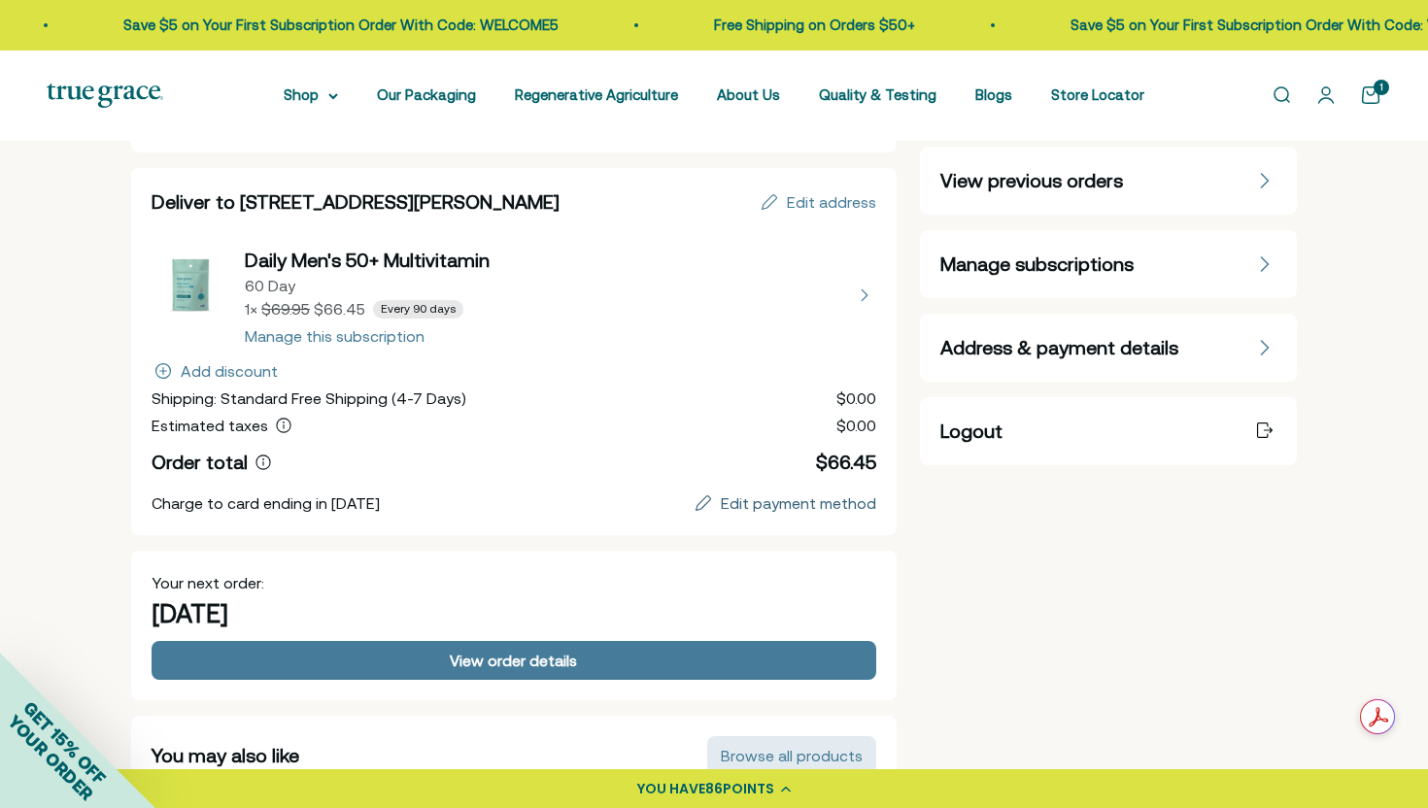
click at [767, 504] on div "Edit payment method" at bounding box center [798, 503] width 155 height 16
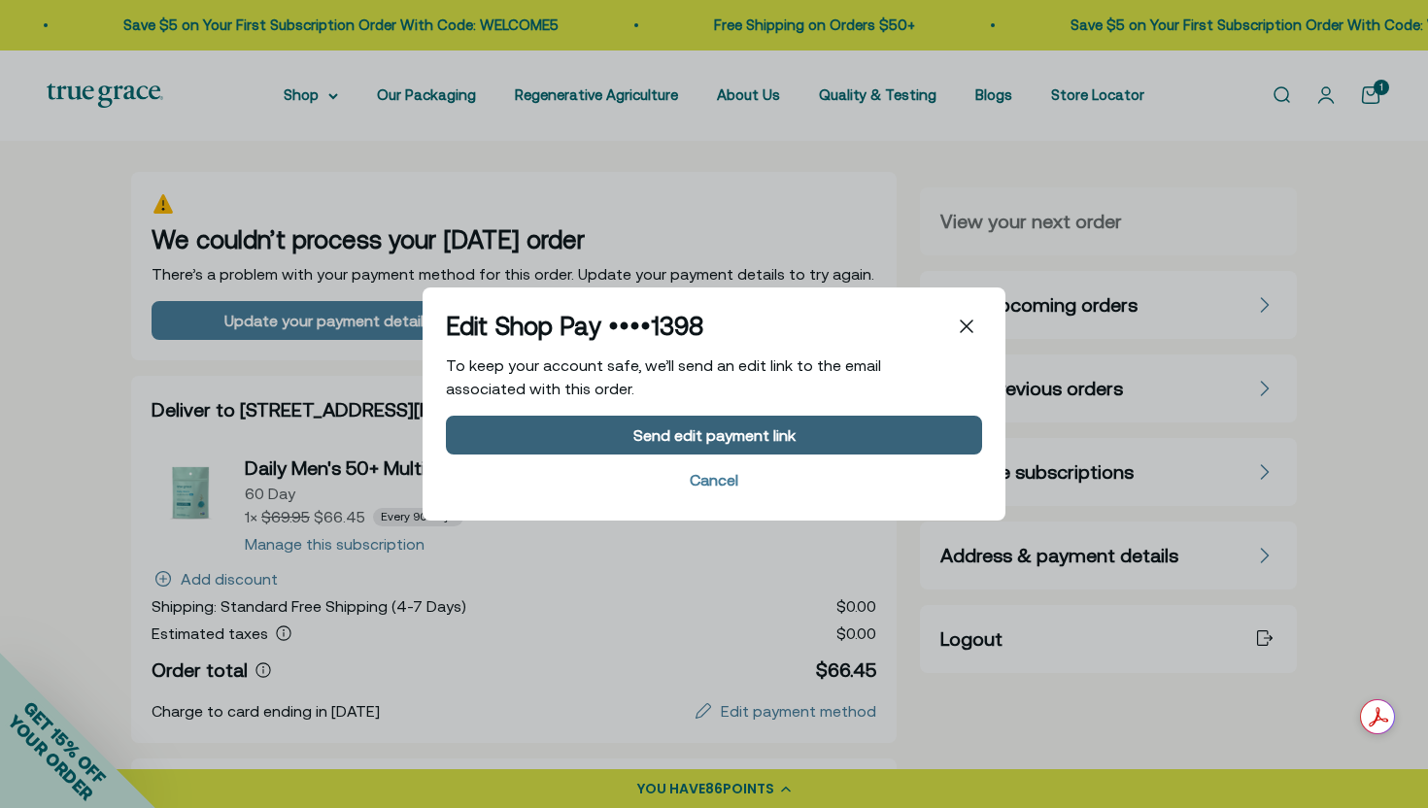
click at [715, 437] on div "Send edit payment link" at bounding box center [714, 435] width 162 height 16
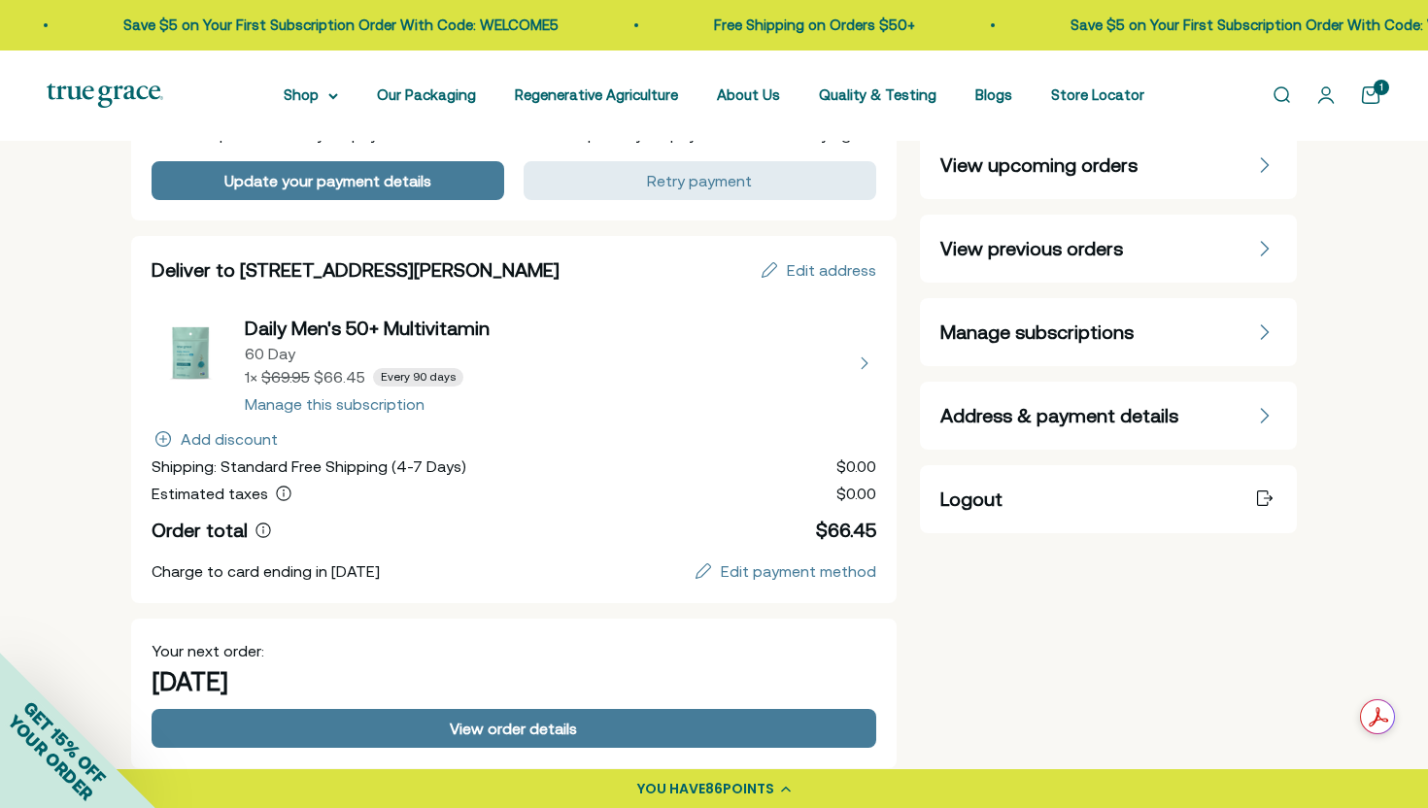
scroll to position [142, 0]
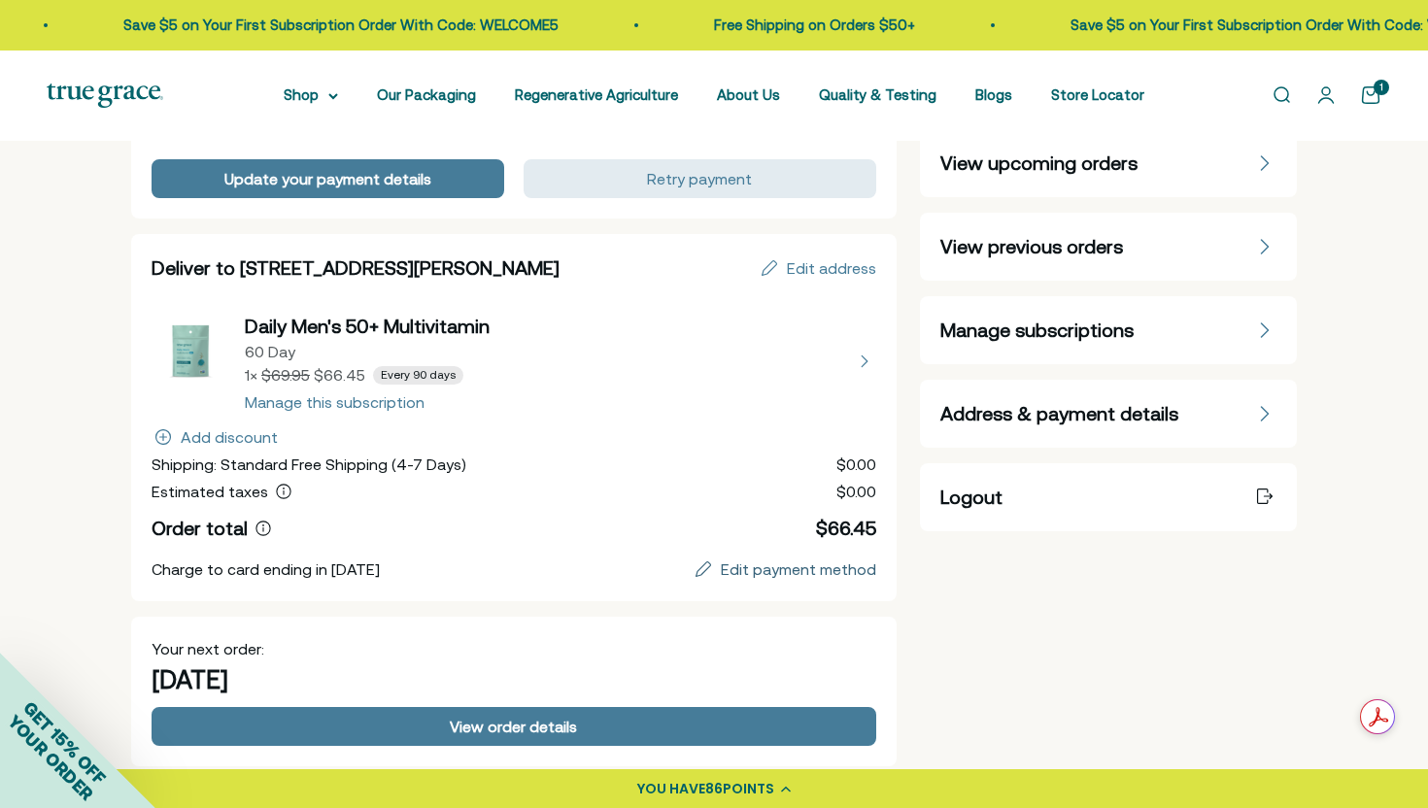
click at [775, 571] on div "Edit payment method" at bounding box center [798, 569] width 155 height 16
